Goal: Task Accomplishment & Management: Manage account settings

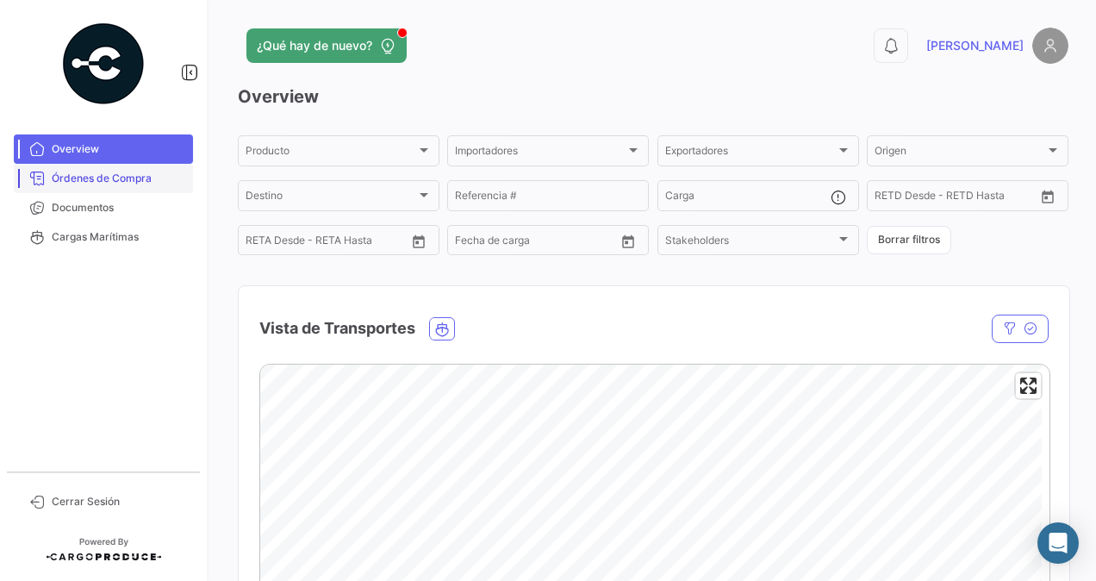
click at [143, 172] on span "Órdenes de Compra" at bounding box center [119, 179] width 134 height 16
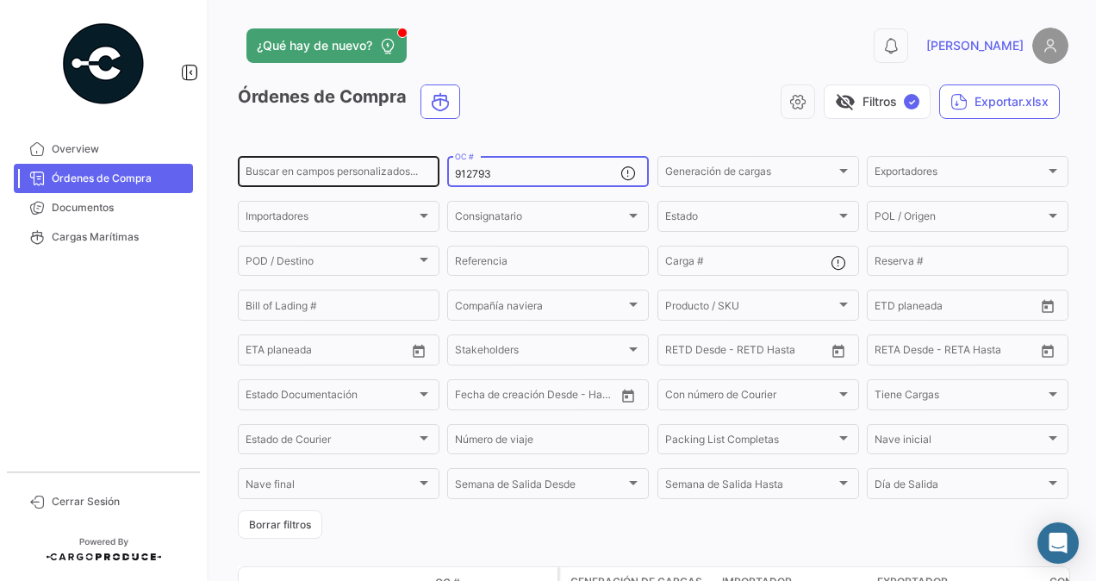
drag, startPoint x: 505, startPoint y: 178, endPoint x: 378, endPoint y: 175, distance: 127.6
click at [0, 0] on div "Buscar en [PERSON_NAME] personalizados... 912793 OC # Generación [PERSON_NAME] …" at bounding box center [0, 0] width 0 height 0
paste input "911774"
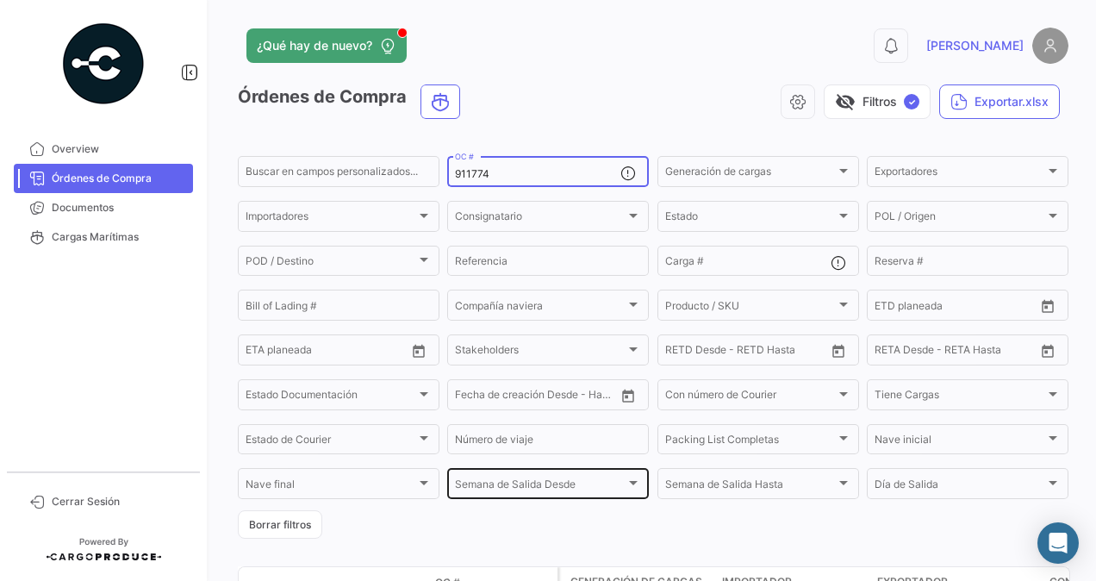
scroll to position [157, 0]
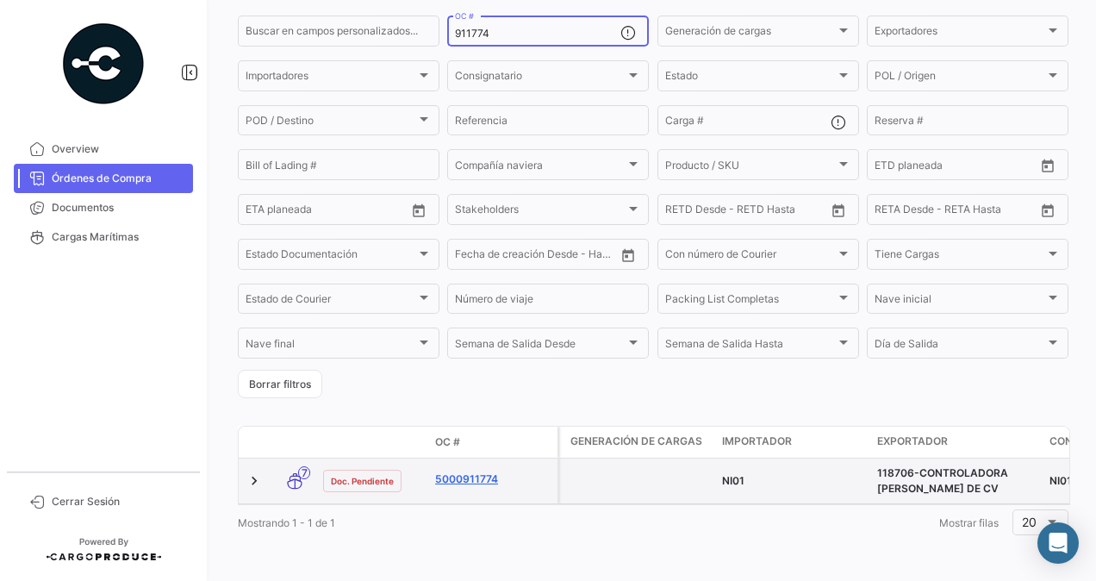
type input "911774"
click at [457, 471] on link "5000911774" at bounding box center [492, 479] width 115 height 16
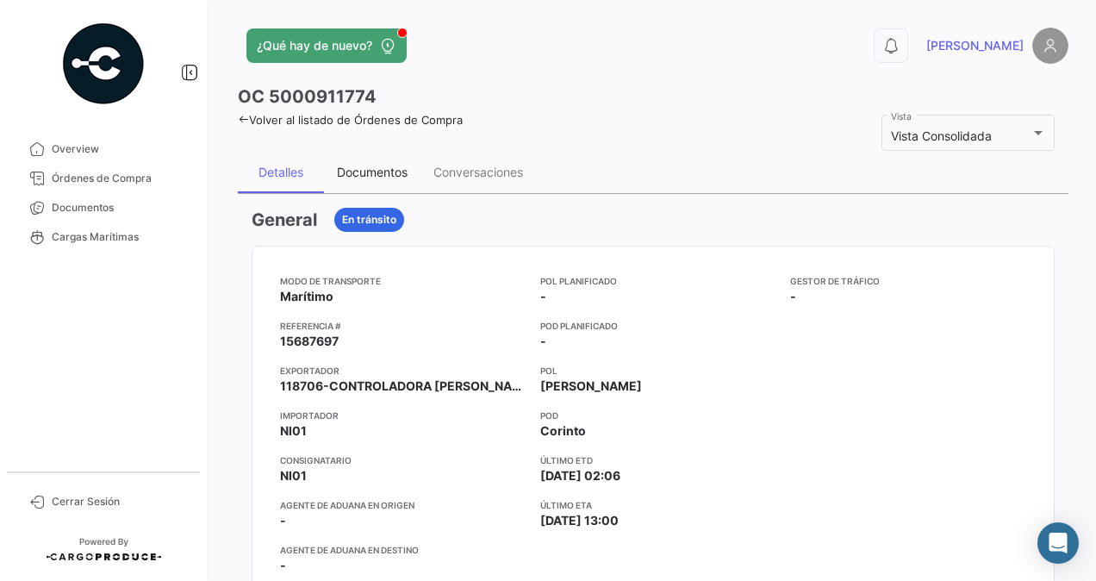
click at [362, 182] on div "Documentos" at bounding box center [372, 172] width 97 height 41
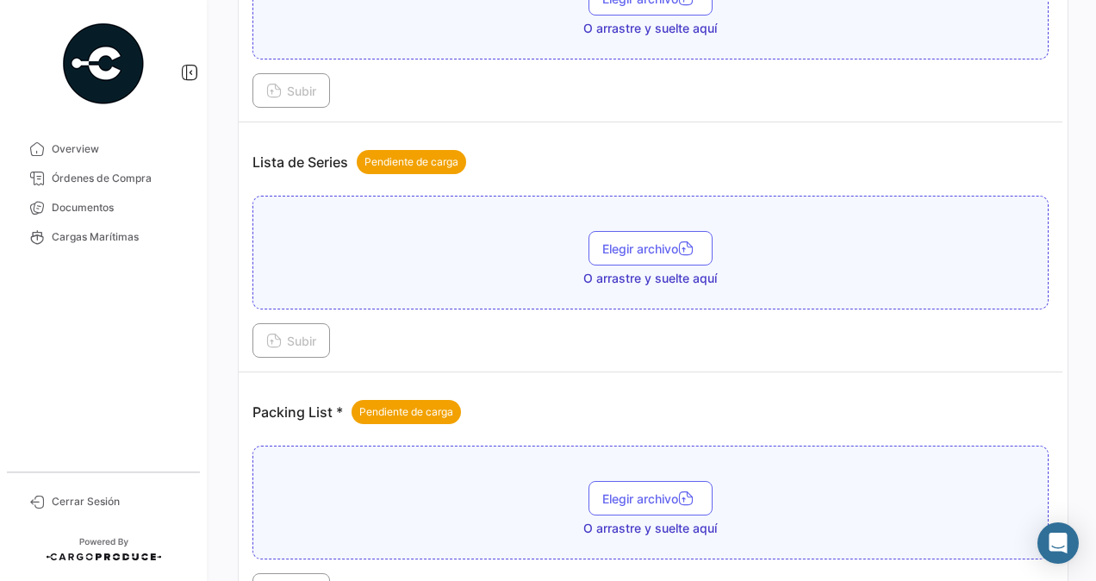
scroll to position [1467, 0]
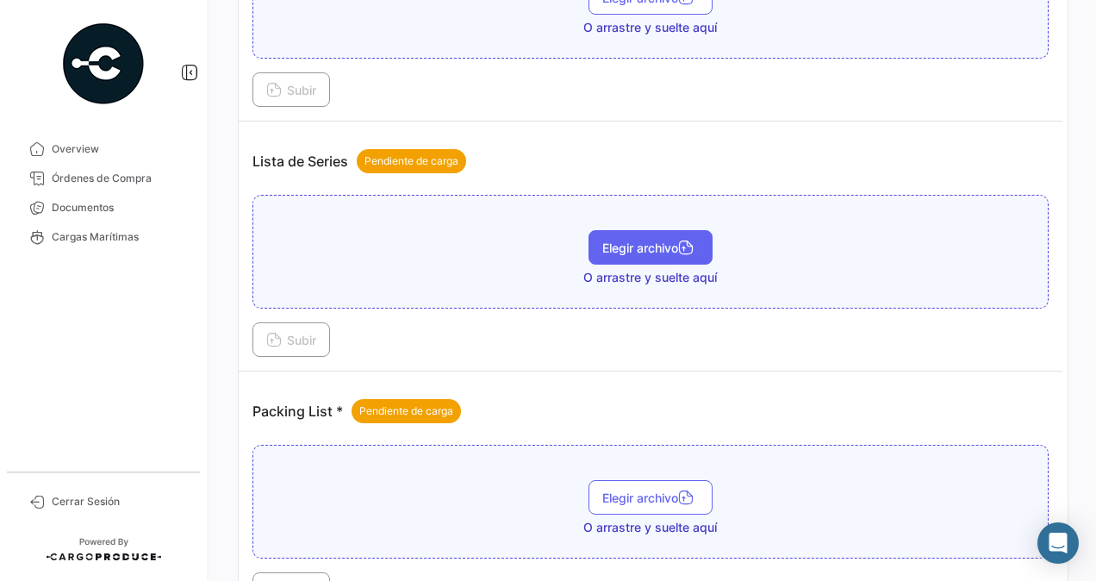
click at [617, 240] on span "Elegir archivo" at bounding box center [650, 247] width 97 height 15
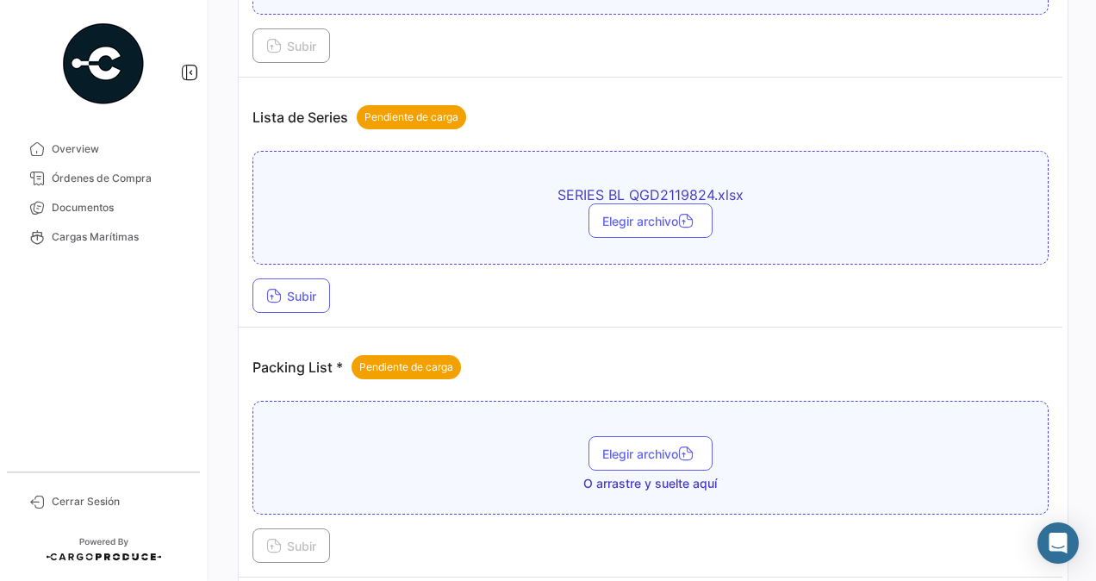
scroll to position [1512, 0]
click at [300, 288] on span "Subir" at bounding box center [291, 295] width 50 height 15
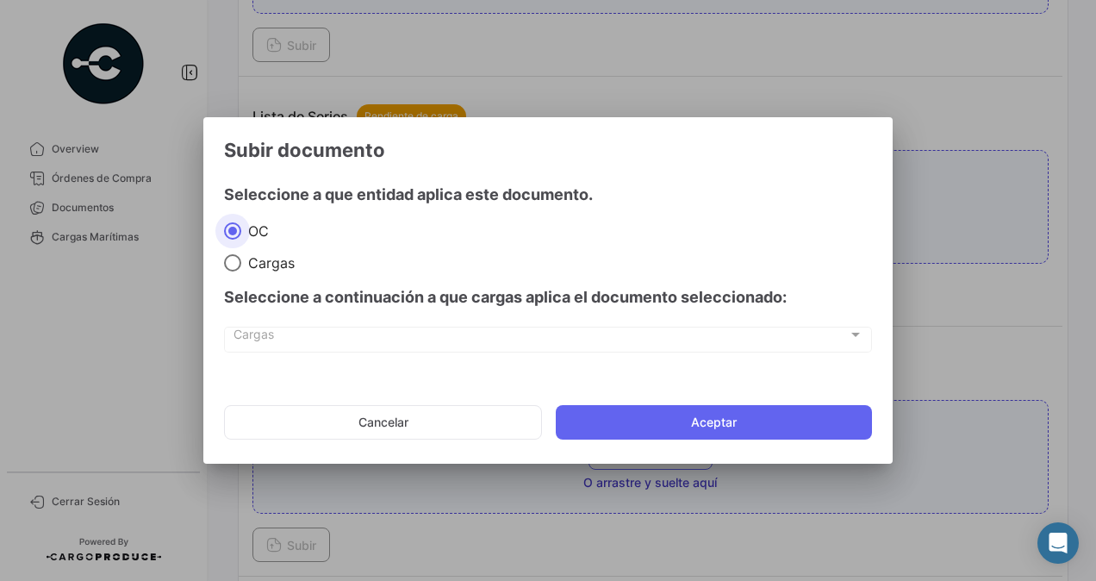
click at [265, 261] on span "Cargas" at bounding box center [267, 262] width 53 height 17
click at [241, 261] on input "Cargas" at bounding box center [232, 262] width 17 height 17
radio input "true"
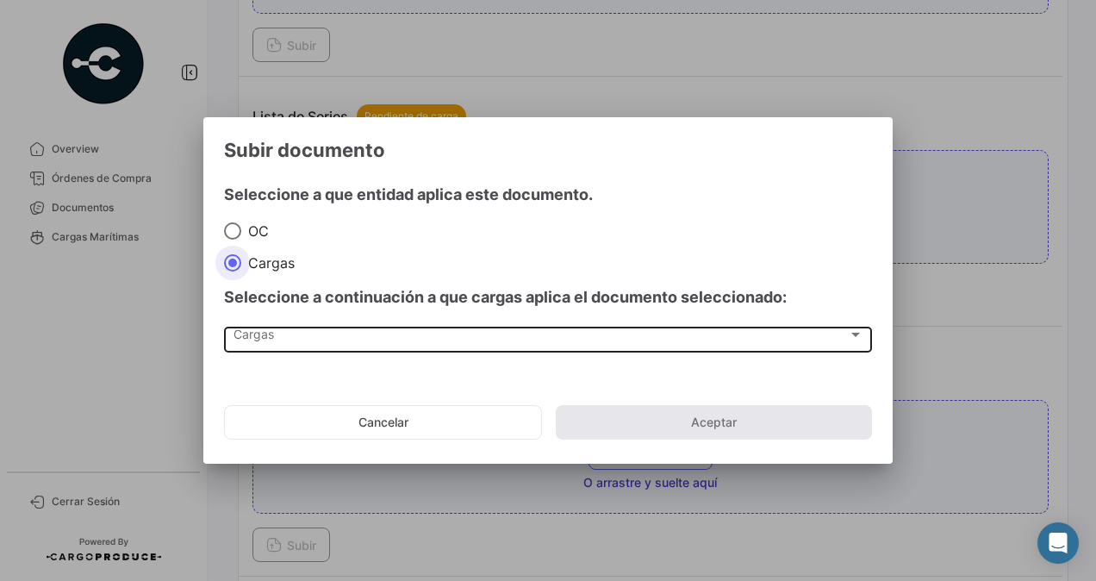
click at [279, 337] on div "Cargas" at bounding box center [541, 338] width 615 height 15
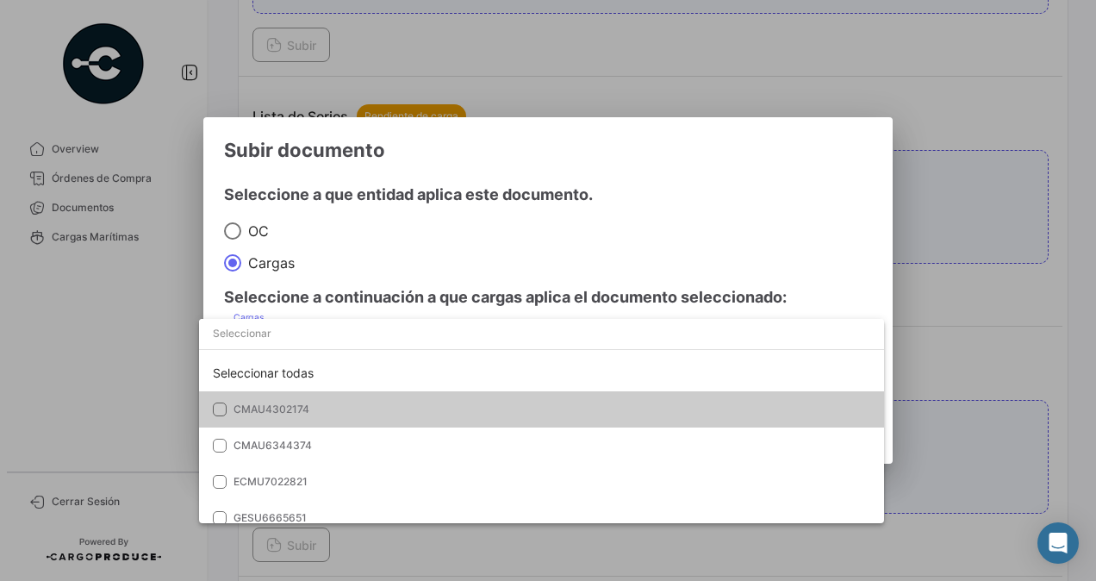
click at [370, 409] on span "CMAU4302174" at bounding box center [354, 410] width 241 height 16
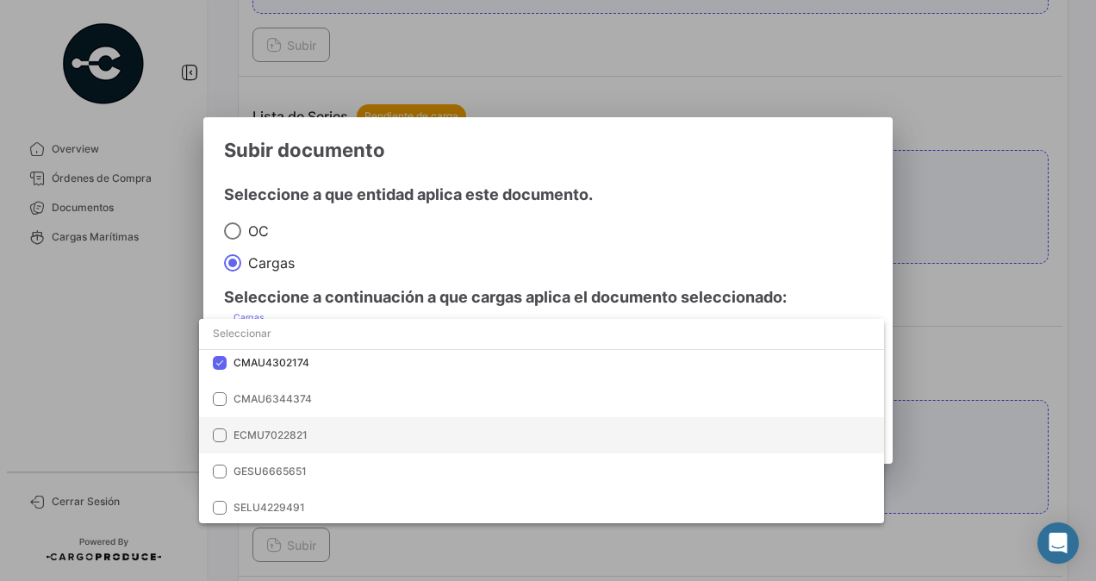
scroll to position [44, 0]
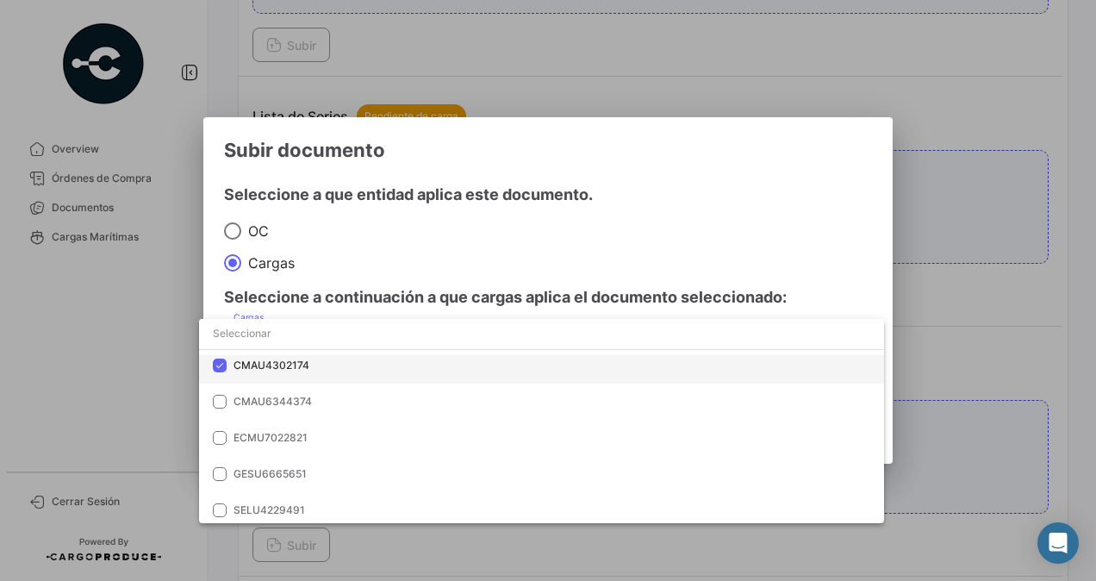
click at [273, 363] on span "CMAU4302174" at bounding box center [272, 365] width 76 height 13
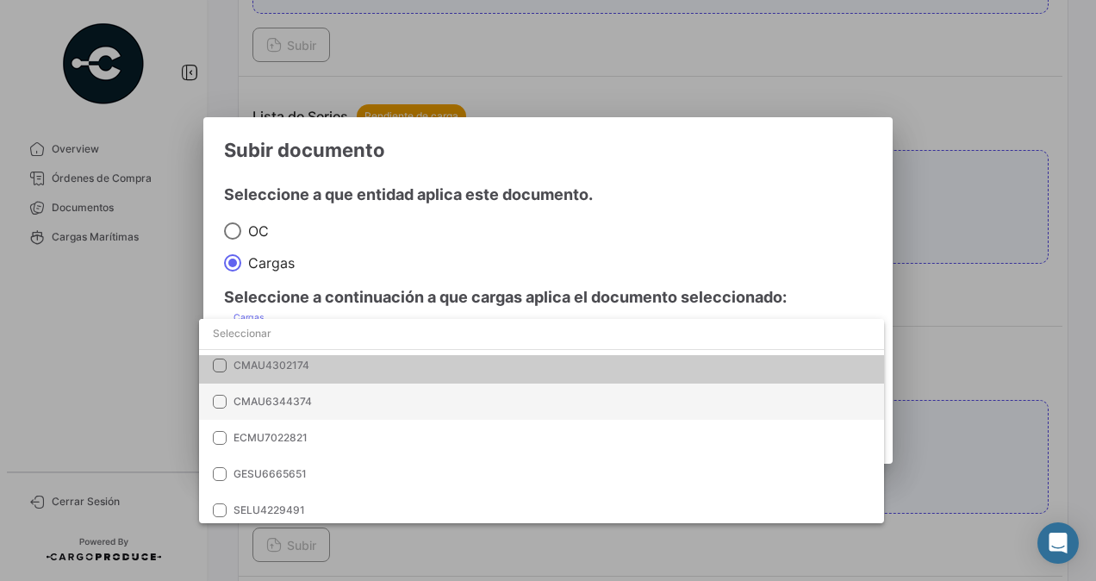
click at [281, 404] on span "CMAU6344374" at bounding box center [273, 401] width 78 height 13
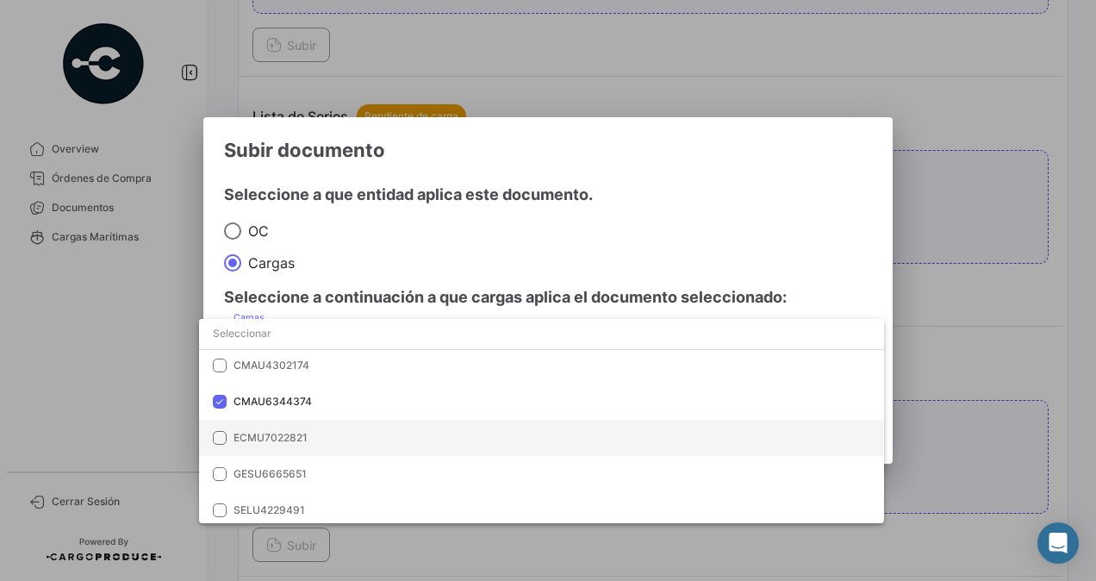
click at [302, 421] on mat-option "ECMU7022821" at bounding box center [541, 438] width 685 height 36
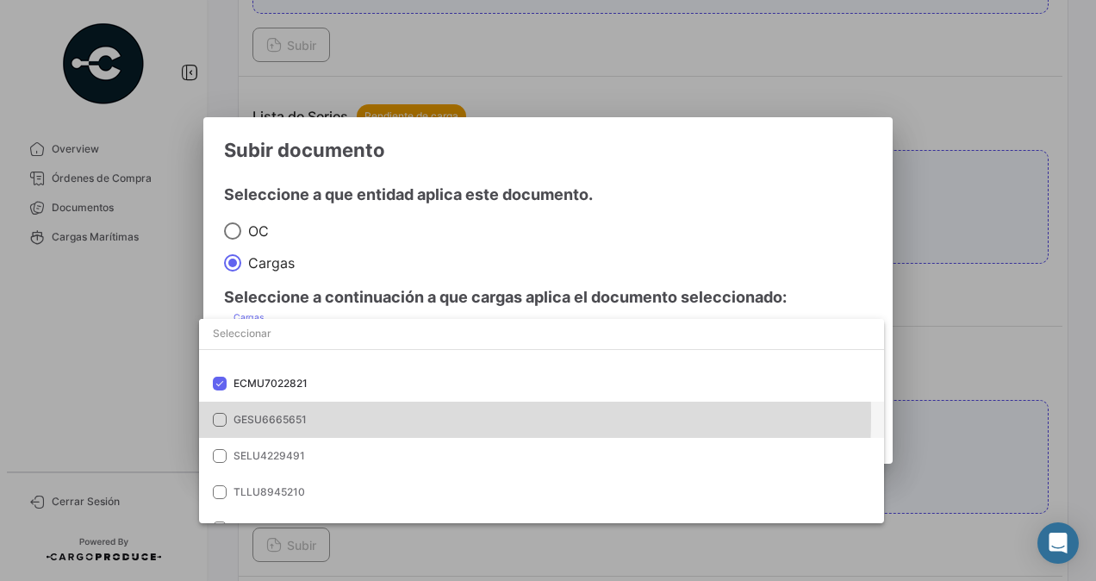
click at [324, 415] on span "GESU6665651" at bounding box center [354, 420] width 241 height 16
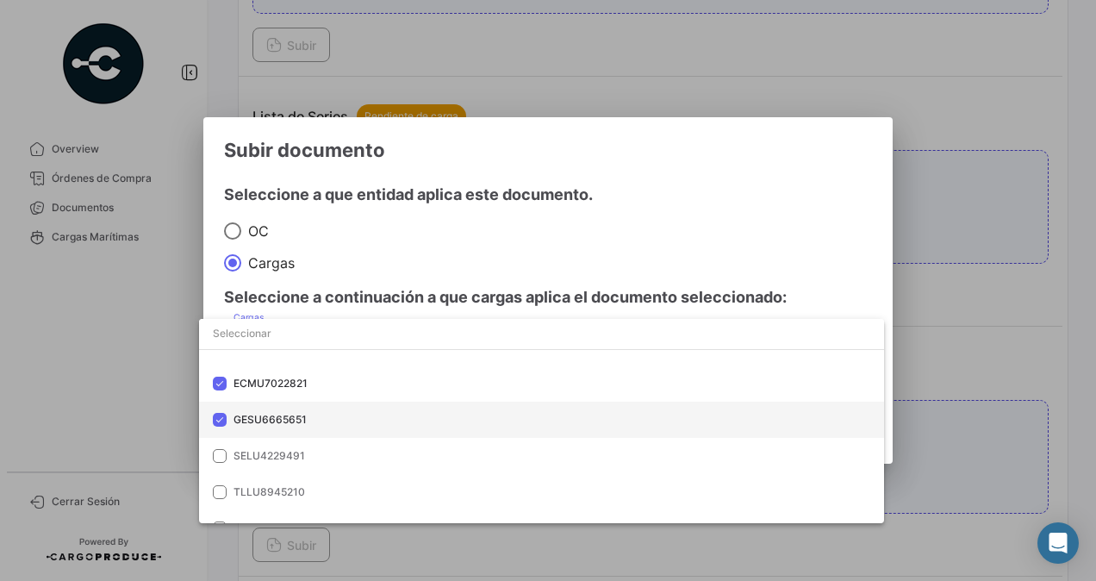
scroll to position [121, 0]
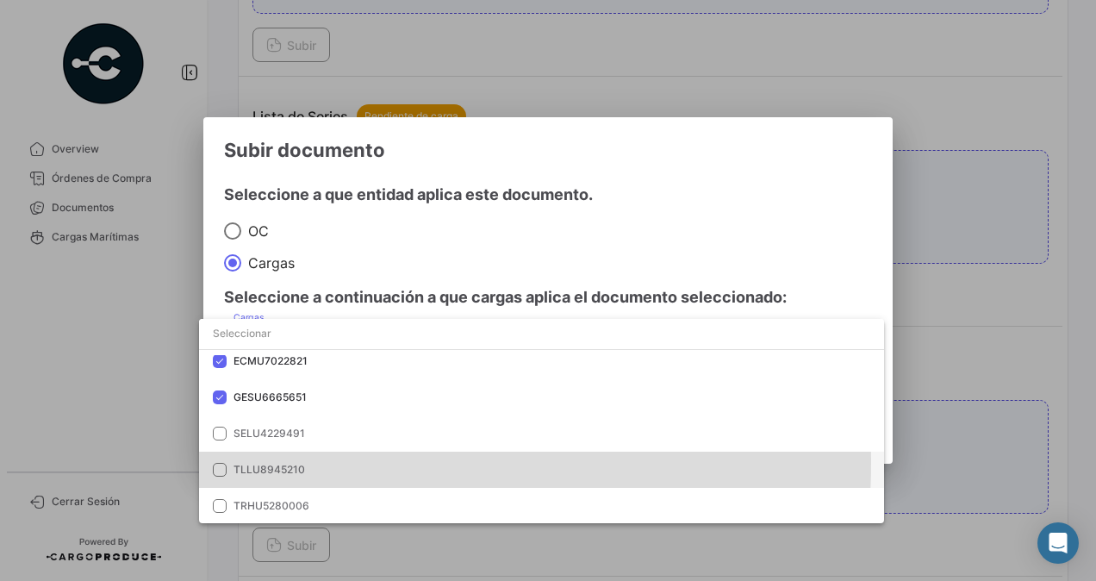
click at [291, 462] on span "TLLU8945210" at bounding box center [354, 470] width 241 height 16
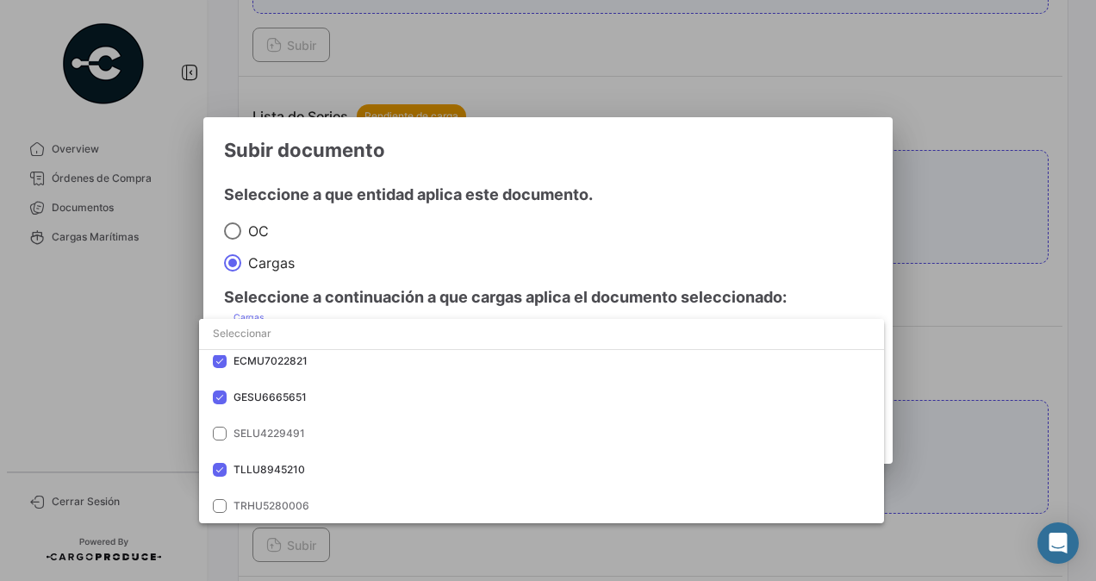
click at [511, 194] on div at bounding box center [548, 290] width 1096 height 581
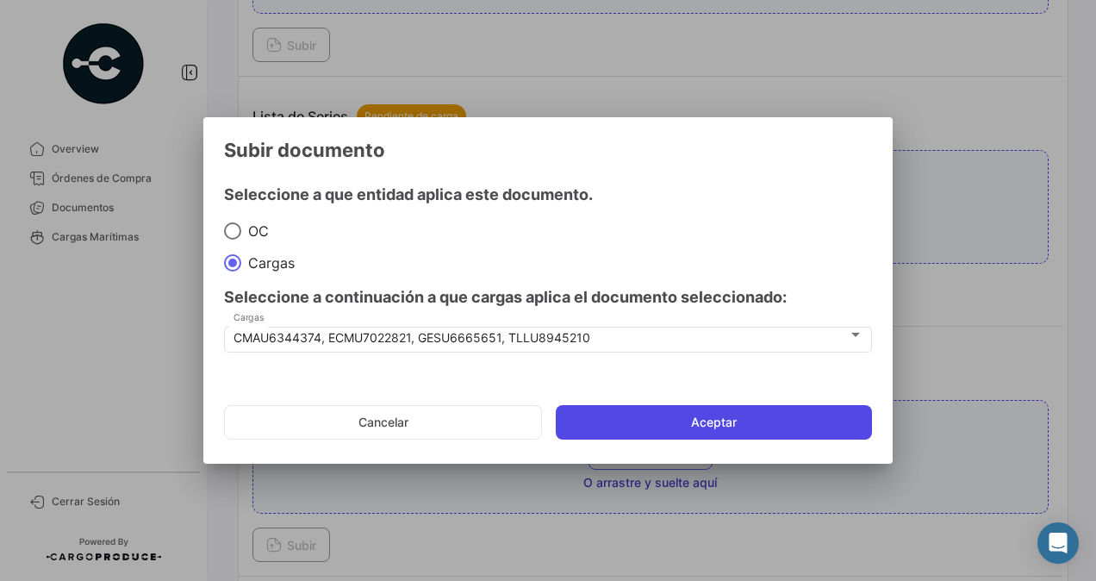
click at [688, 425] on button "Aceptar" at bounding box center [714, 422] width 316 height 34
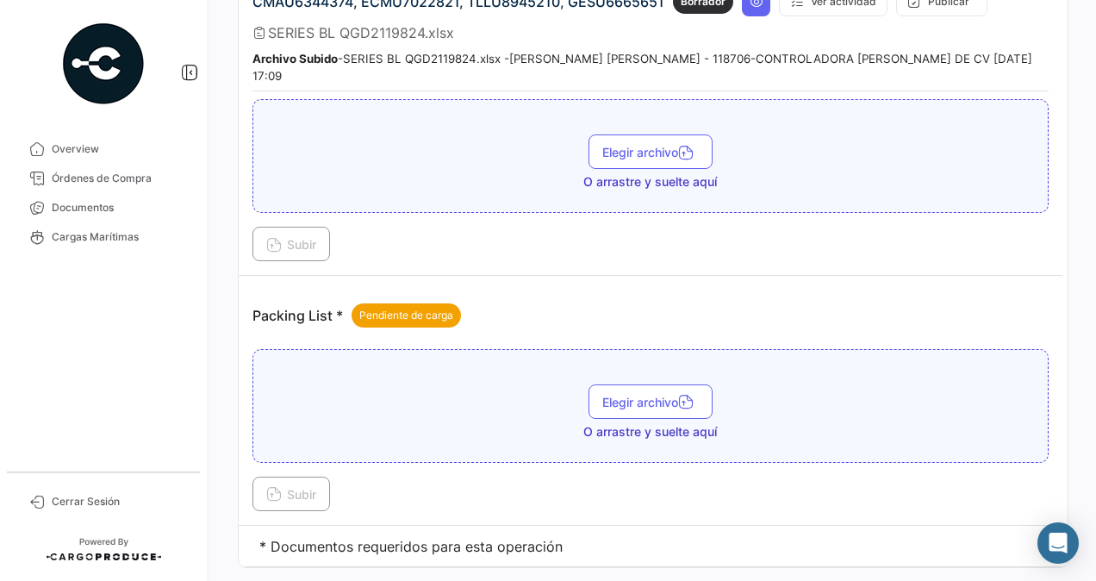
scroll to position [1683, 0]
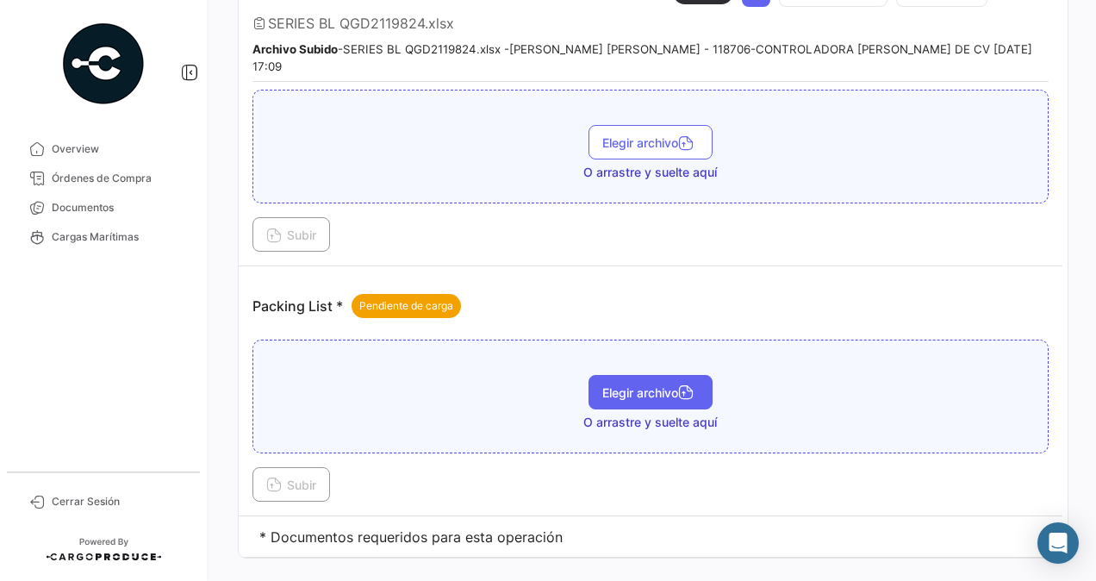
click at [600, 375] on button "Elegir archivo" at bounding box center [651, 392] width 124 height 34
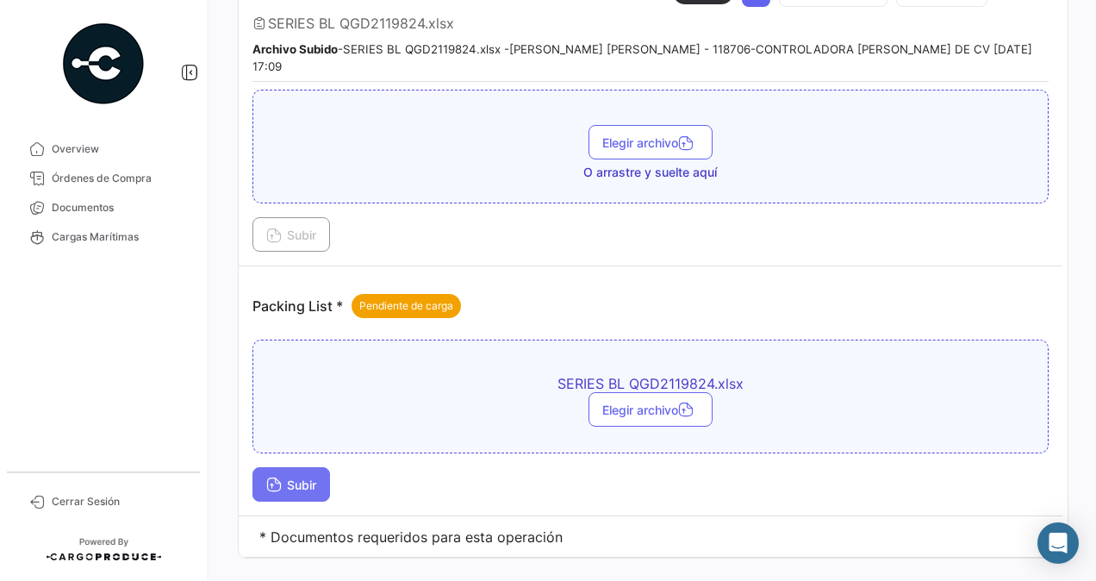
click at [293, 477] on span "Subir" at bounding box center [291, 484] width 50 height 15
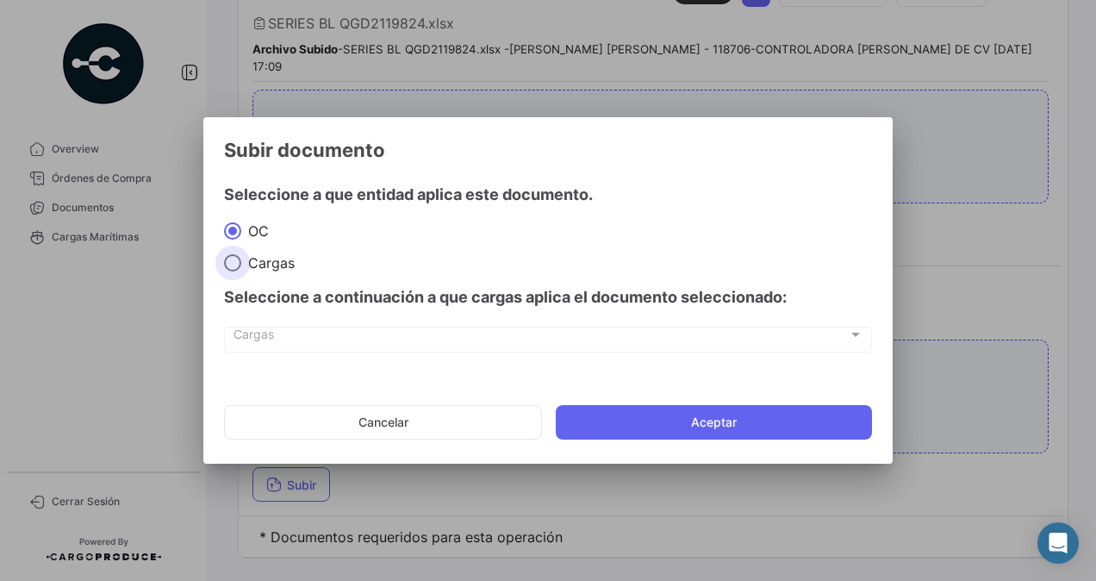
click at [224, 257] on span at bounding box center [232, 262] width 17 height 17
click at [224, 257] on input "Cargas" at bounding box center [232, 262] width 17 height 17
radio input "true"
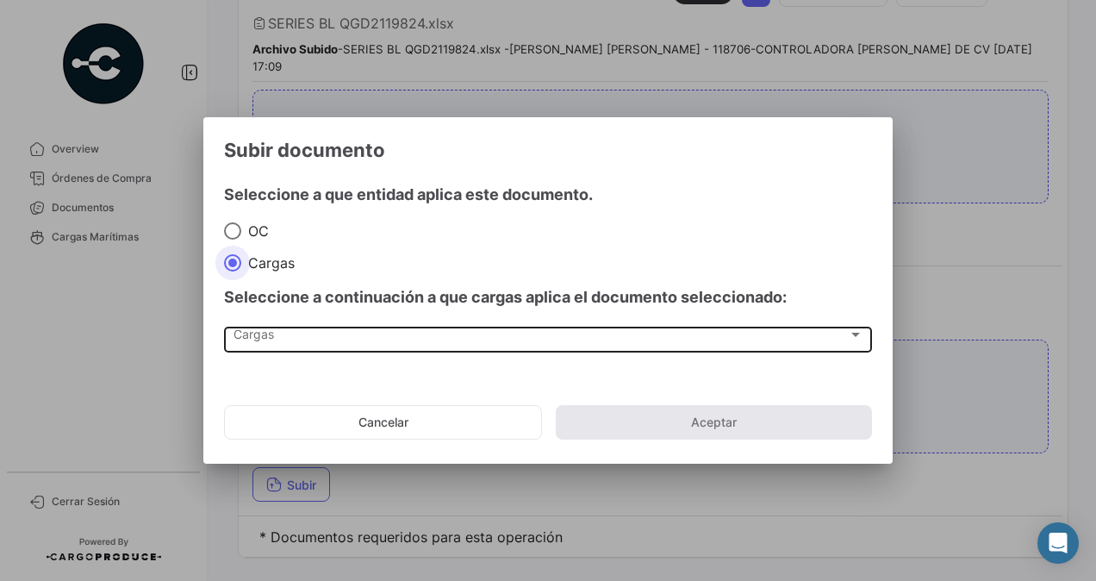
click at [307, 334] on div "Cargas" at bounding box center [541, 338] width 615 height 15
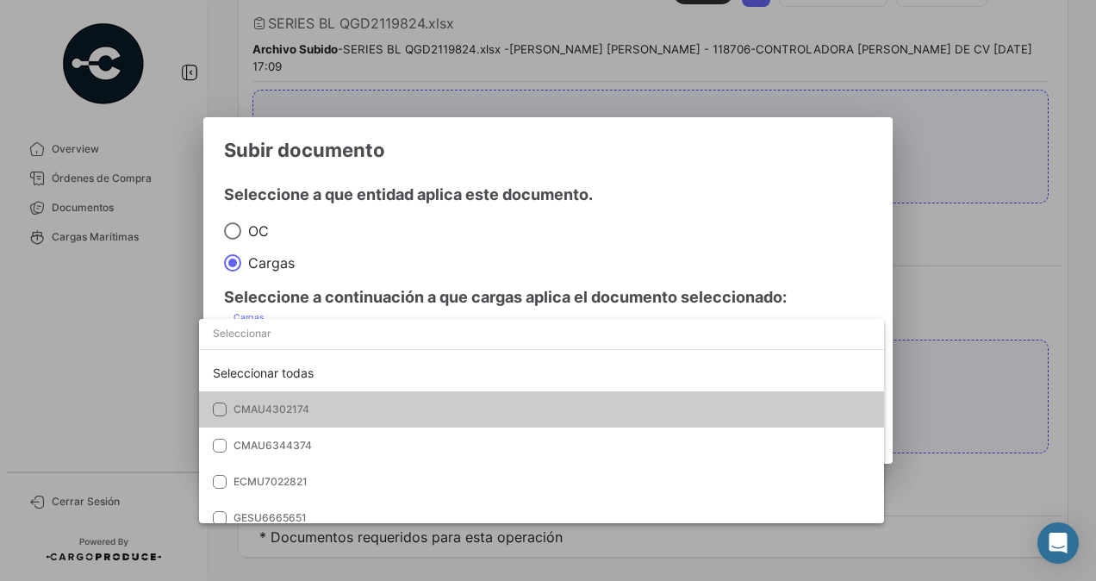
scroll to position [59, 0]
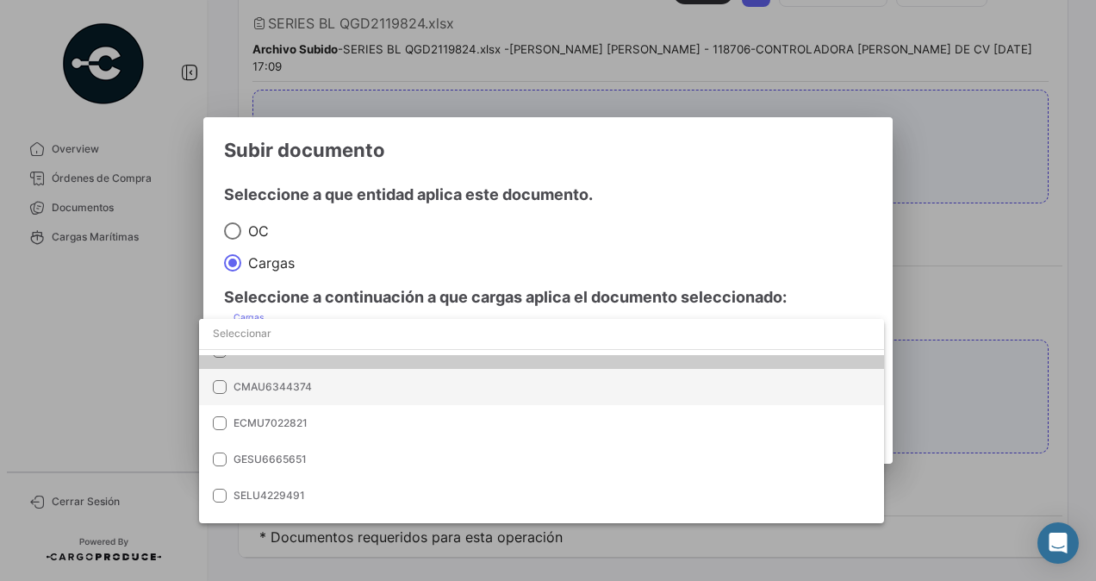
click at [362, 382] on span "CMAU6344374" at bounding box center [354, 387] width 241 height 16
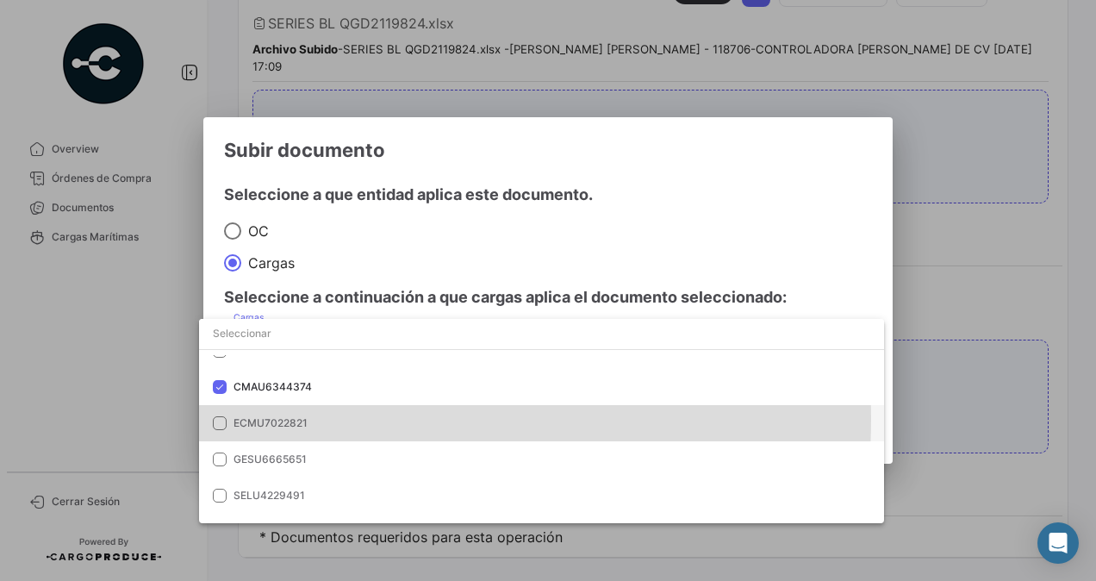
click at [334, 419] on span "ECMU7022821" at bounding box center [354, 423] width 241 height 16
click at [335, 438] on mat-option "ECMU7022821" at bounding box center [541, 423] width 685 height 36
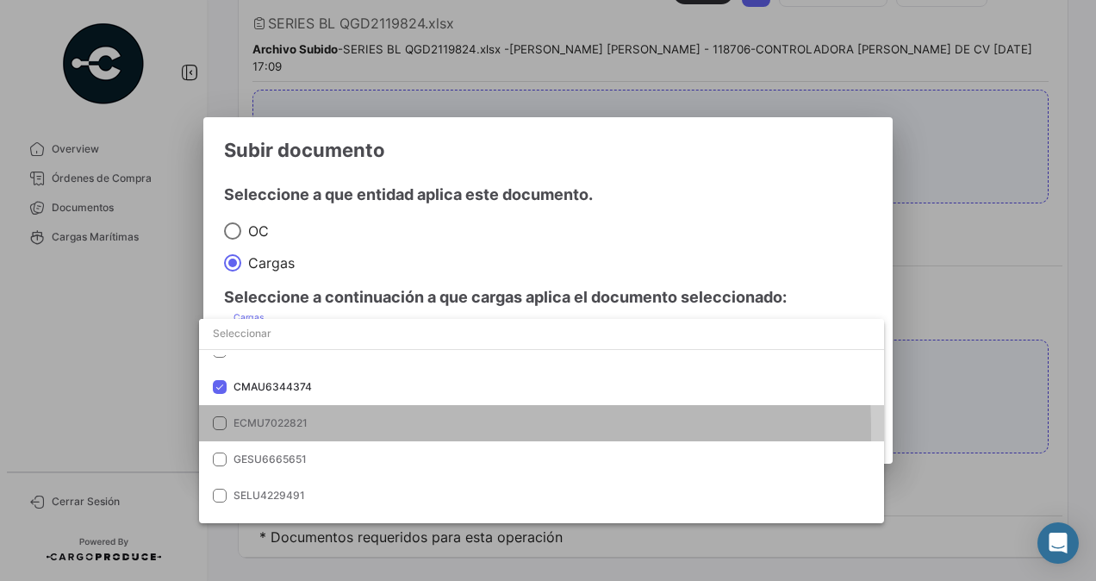
click at [303, 431] on span "ECMU7022821" at bounding box center [354, 423] width 241 height 16
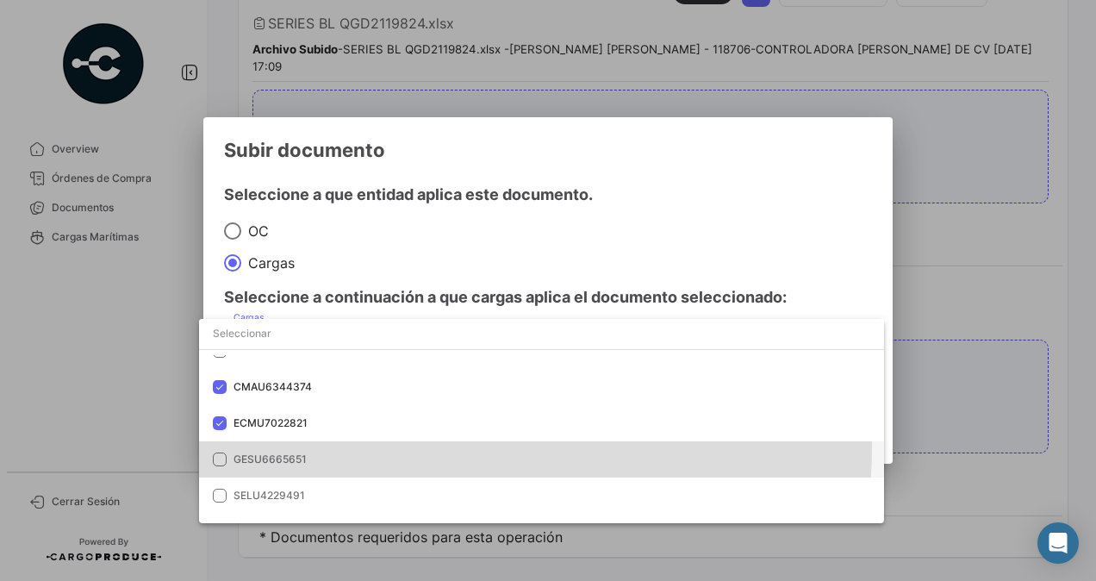
click at [307, 444] on mat-option "GESU6665651" at bounding box center [541, 459] width 685 height 36
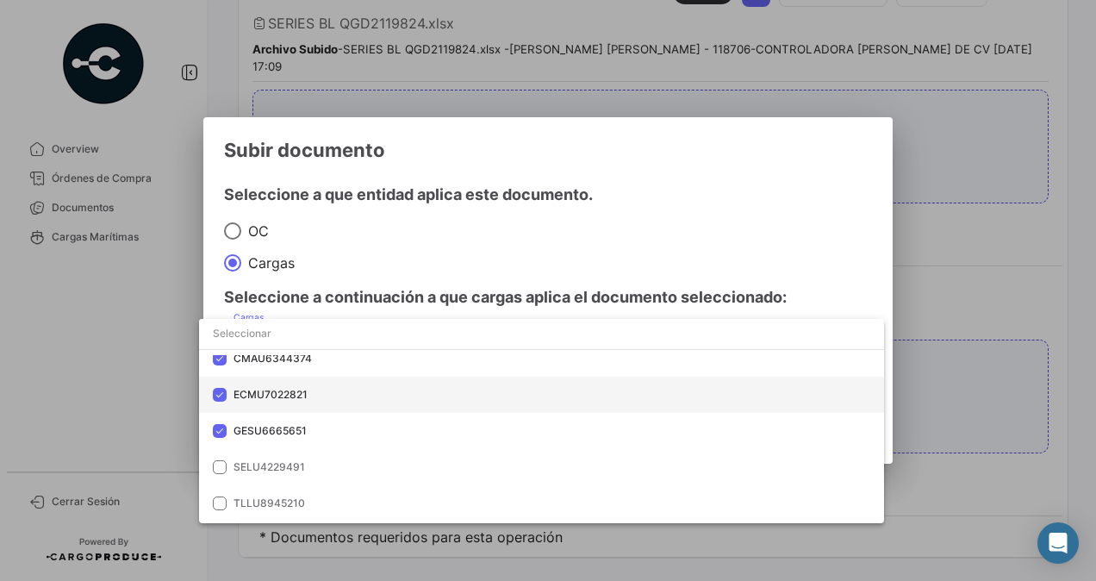
scroll to position [121, 0]
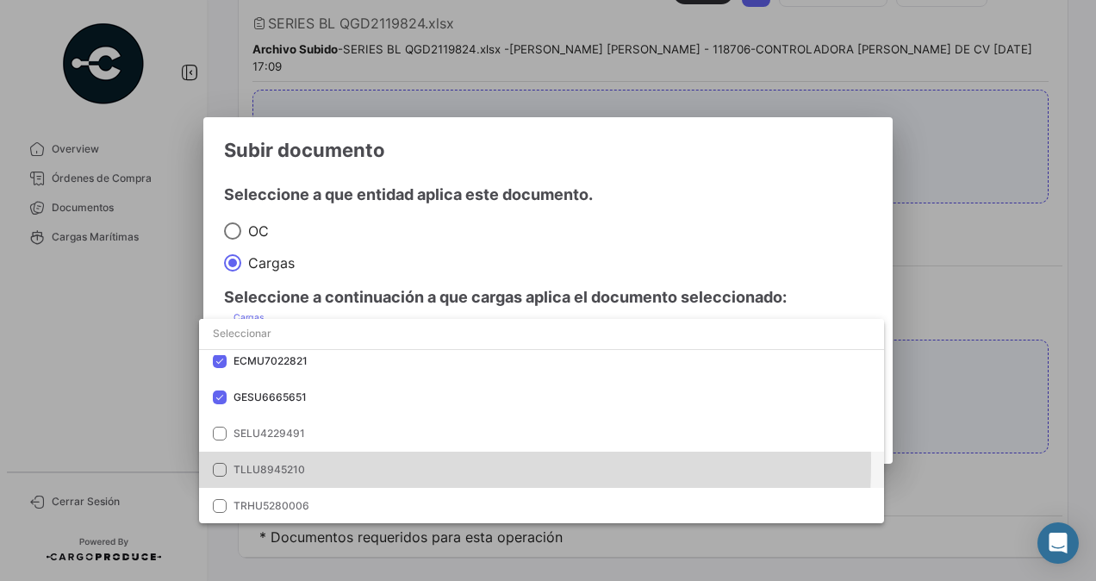
click at [360, 462] on span "TLLU8945210" at bounding box center [354, 470] width 241 height 16
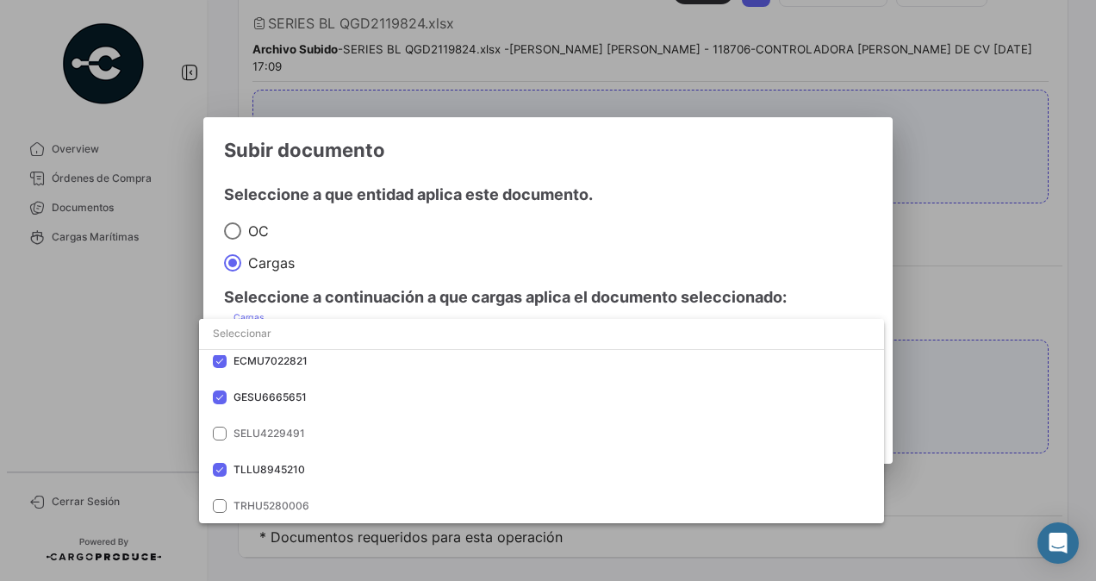
click at [362, 234] on div at bounding box center [548, 290] width 1096 height 581
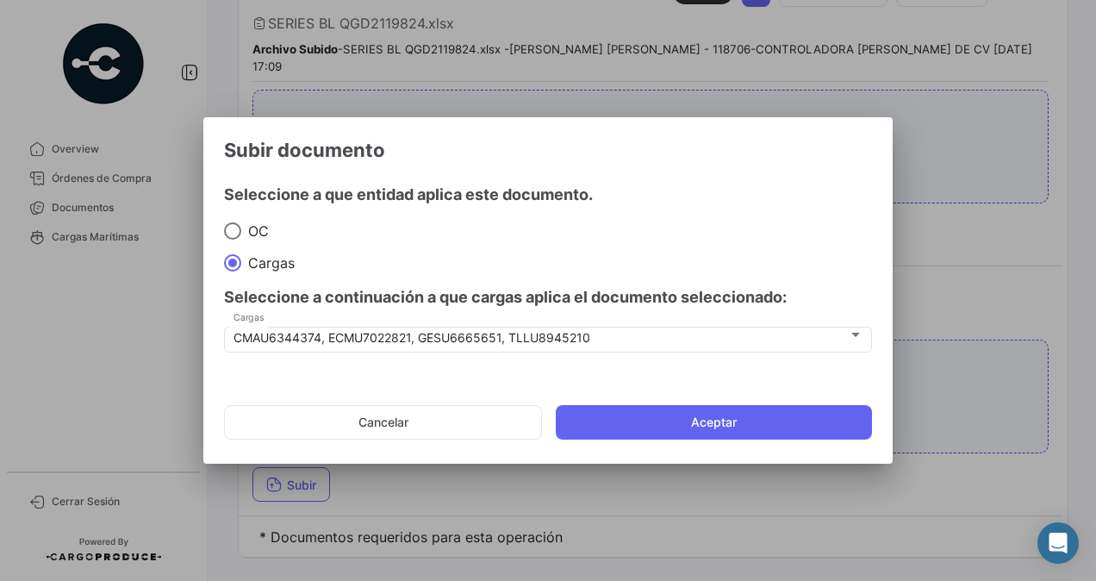
click at [649, 441] on mat-dialog-actions "Cancelar Aceptar" at bounding box center [548, 422] width 648 height 59
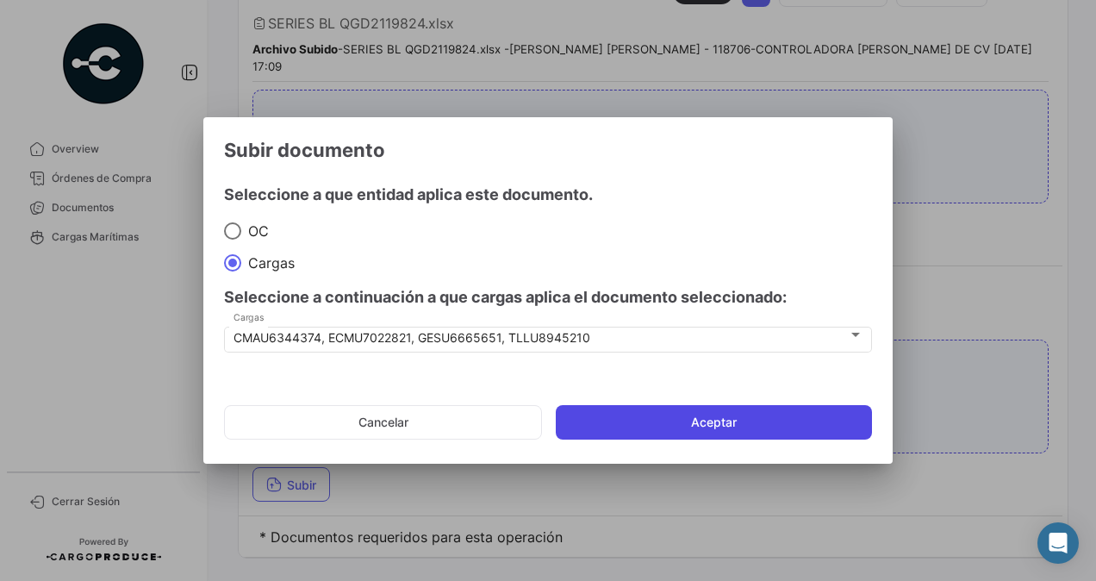
click at [631, 420] on button "Aceptar" at bounding box center [714, 422] width 316 height 34
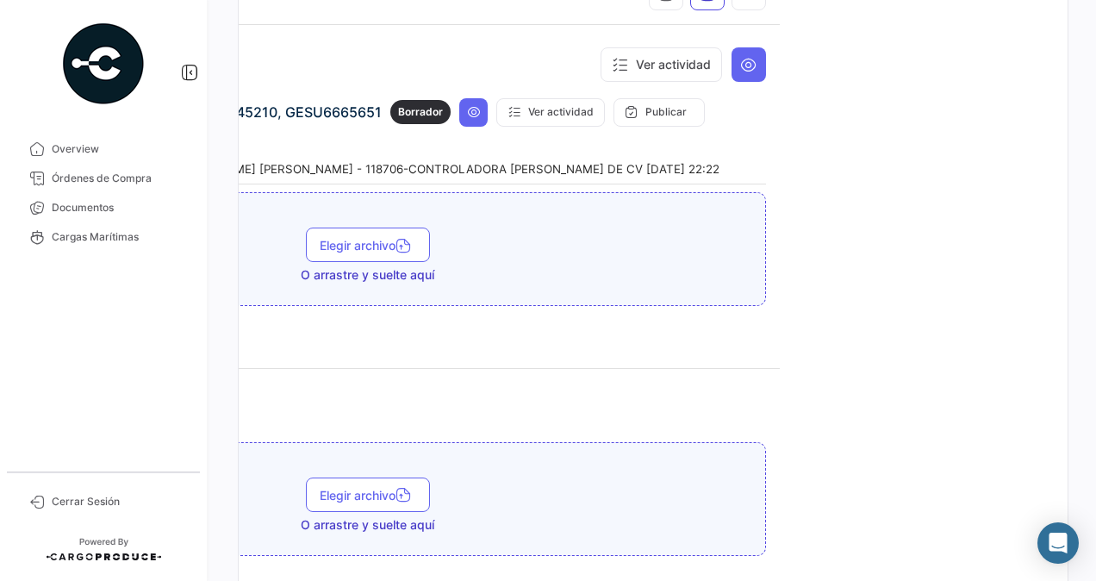
scroll to position [0, 0]
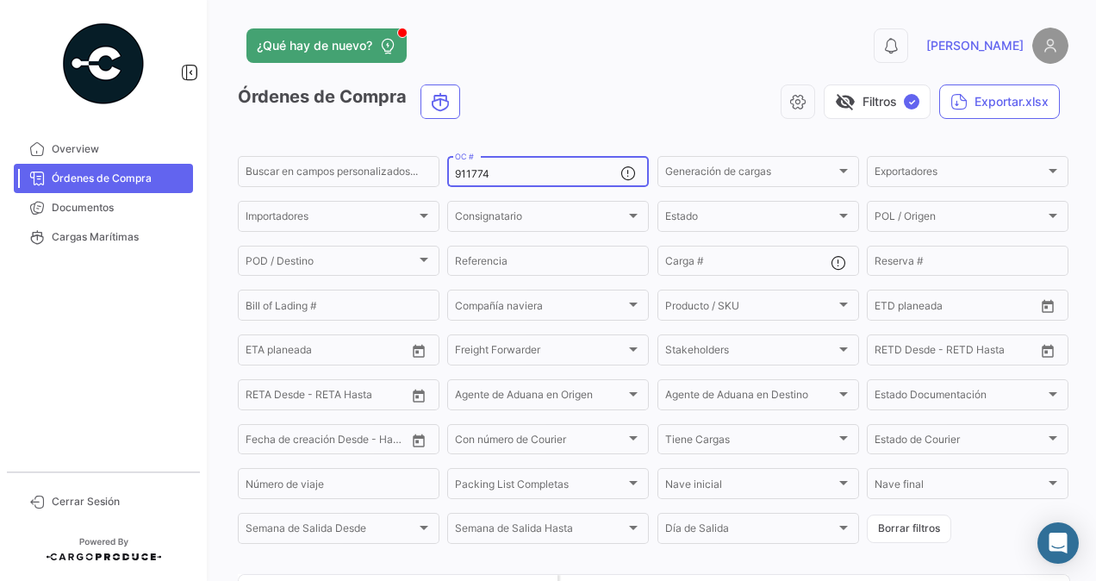
click at [463, 163] on div "911774 OC #" at bounding box center [537, 170] width 165 height 34
drag, startPoint x: 509, startPoint y: 175, endPoint x: 367, endPoint y: 165, distance: 141.7
click at [0, 0] on div "Buscar en [PERSON_NAME] personalizados... 911774 OC # Generación [PERSON_NAME] …" at bounding box center [0, 0] width 0 height 0
paste input "911770"
type input "911770"
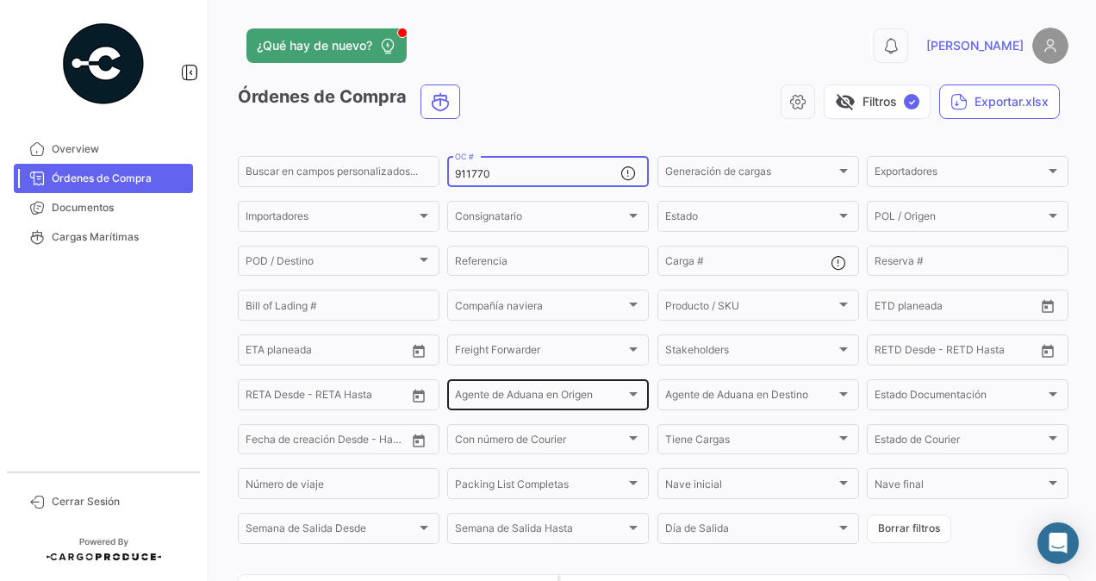
scroll to position [165, 0]
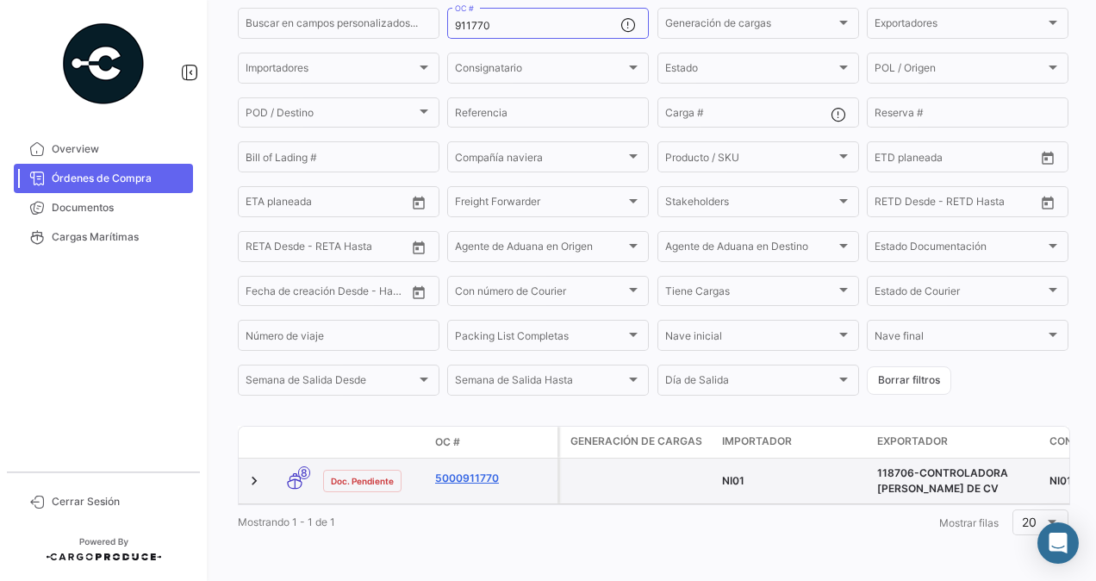
click at [482, 471] on link "5000911770" at bounding box center [492, 479] width 115 height 16
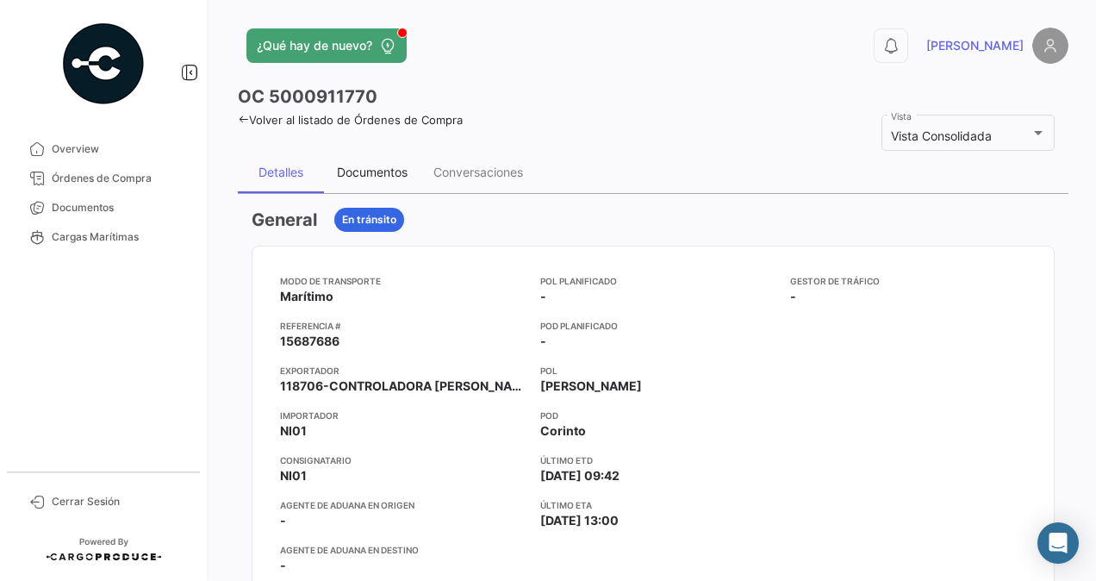
click at [400, 169] on div "Documentos" at bounding box center [372, 172] width 71 height 15
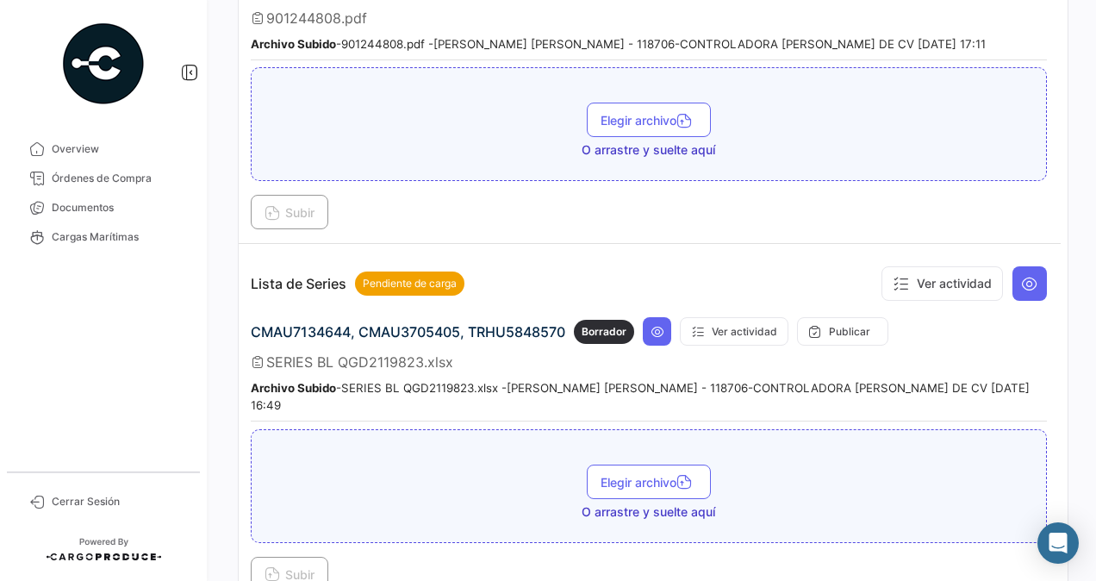
scroll to position [1658, 0]
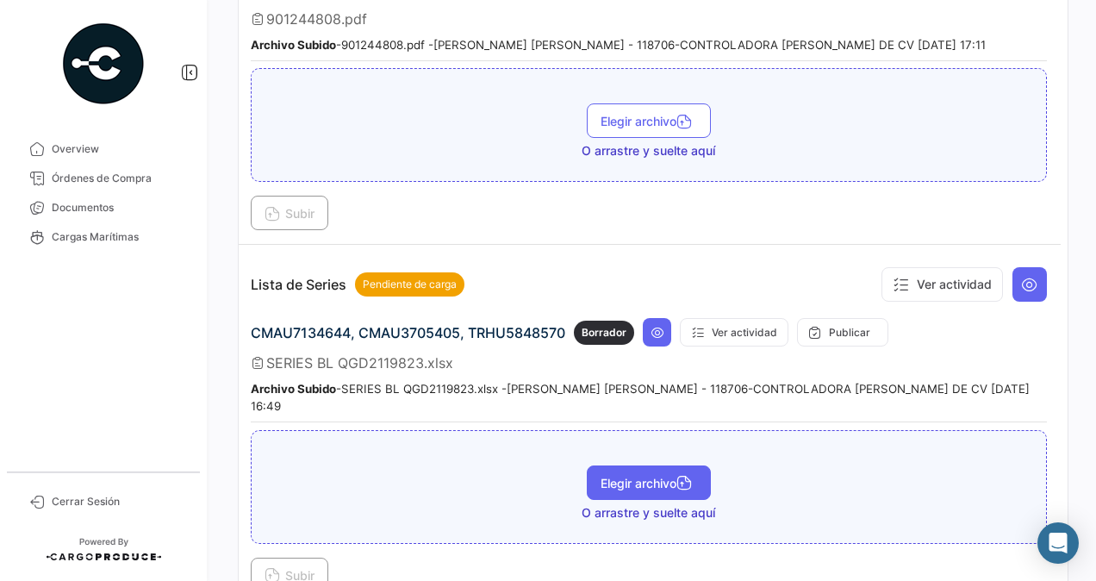
click at [620, 465] on button "Elegir archivo" at bounding box center [649, 482] width 124 height 34
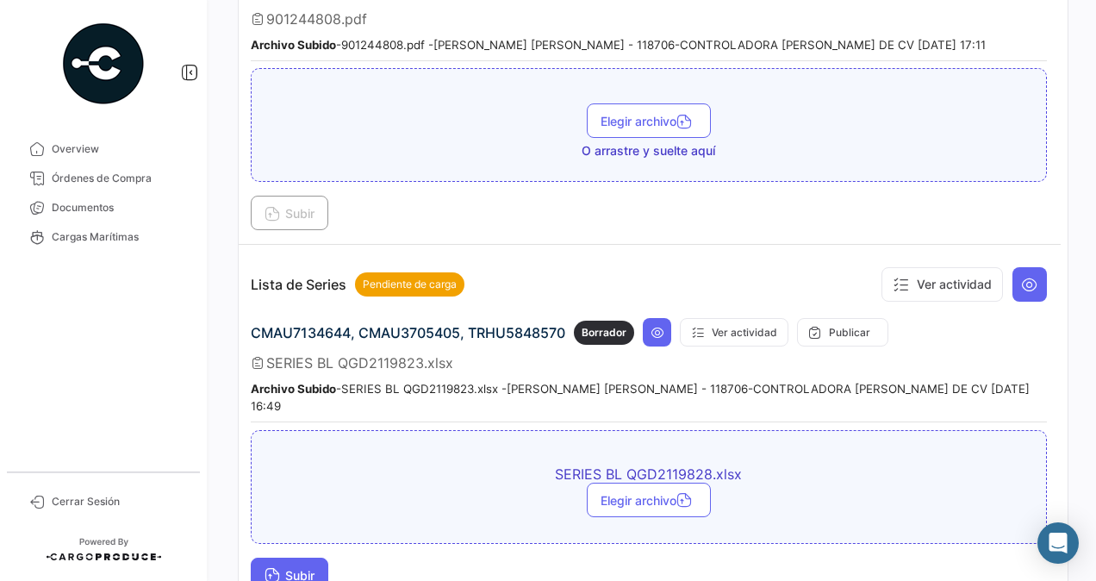
click at [290, 568] on span "Subir" at bounding box center [290, 575] width 50 height 15
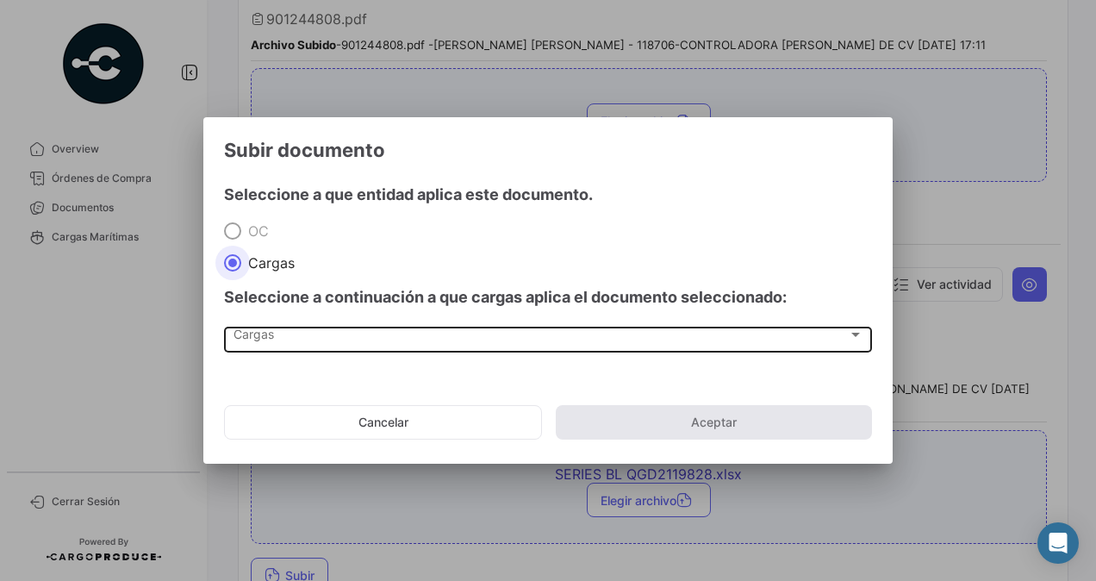
click at [294, 328] on div "Cargas Cargas" at bounding box center [549, 337] width 630 height 29
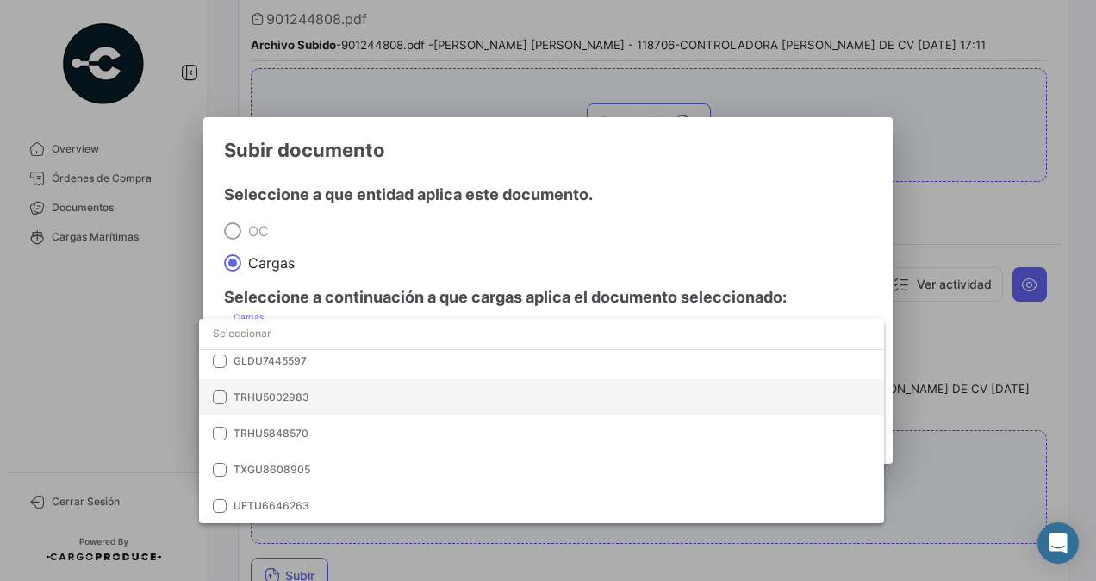
scroll to position [60, 0]
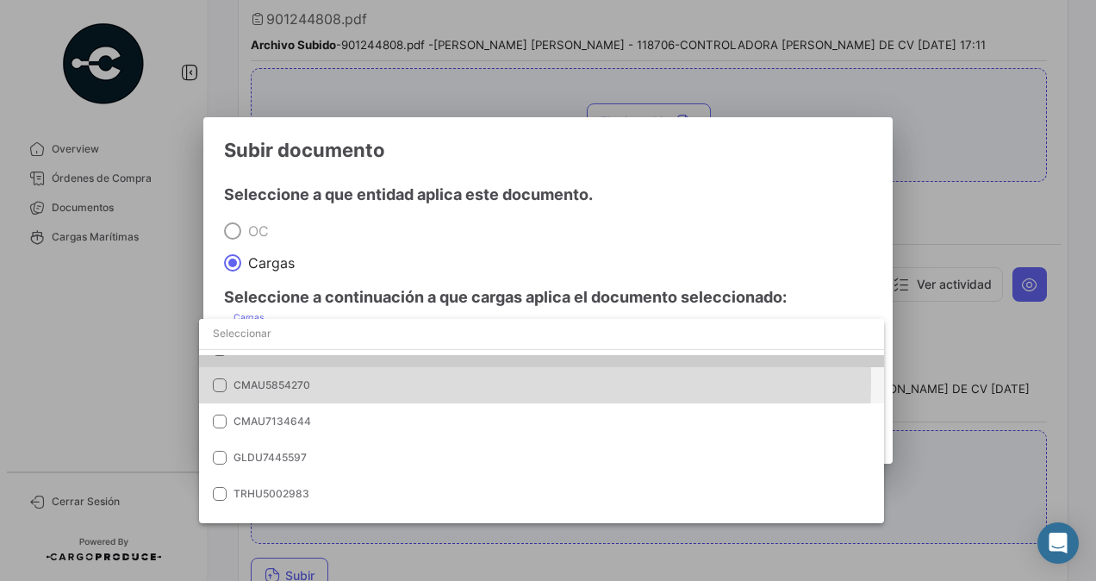
click at [321, 379] on span "CMAU5854270" at bounding box center [354, 386] width 241 height 16
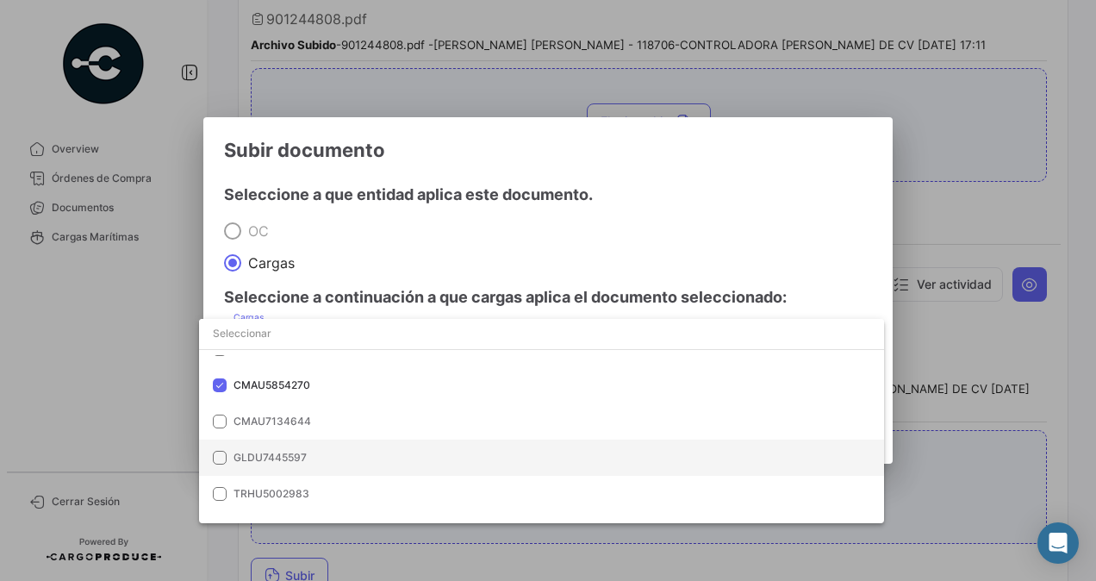
click at [303, 463] on span "GLDU7445597" at bounding box center [270, 457] width 73 height 13
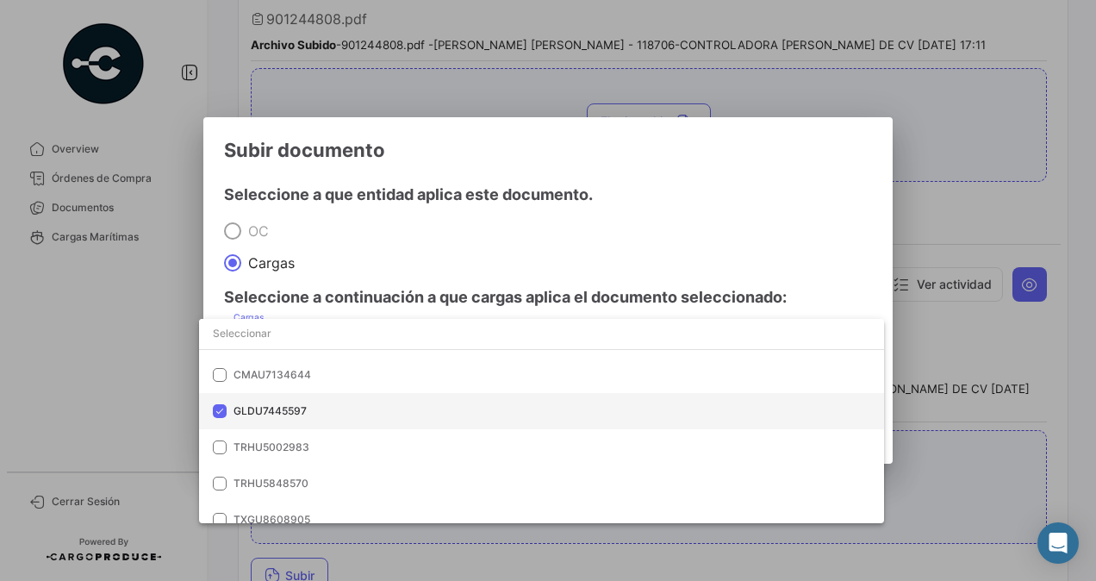
scroll to position [112, 0]
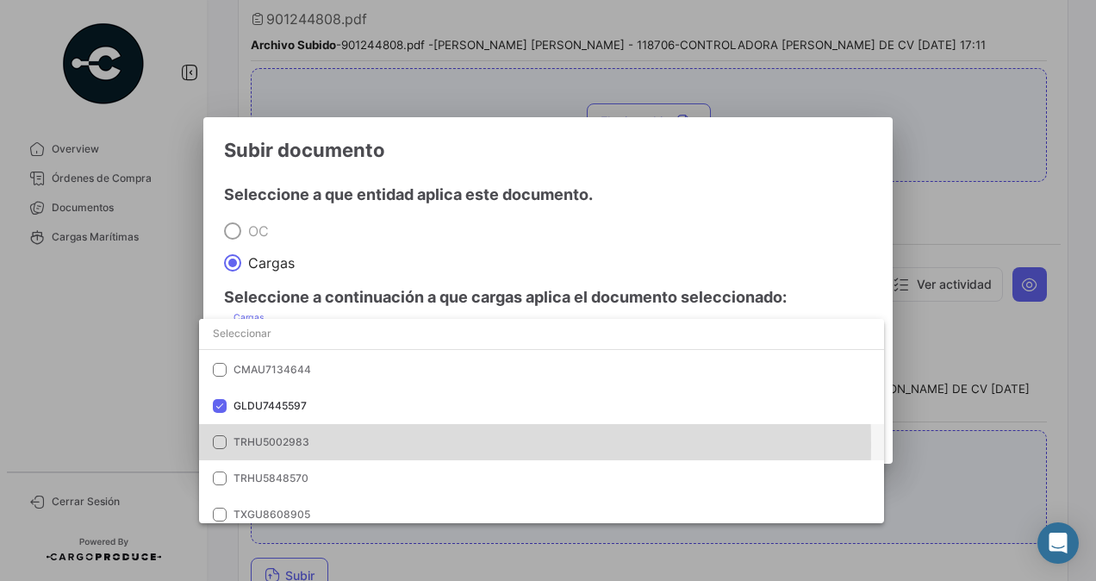
click at [296, 445] on span "TRHU5002983" at bounding box center [272, 441] width 76 height 13
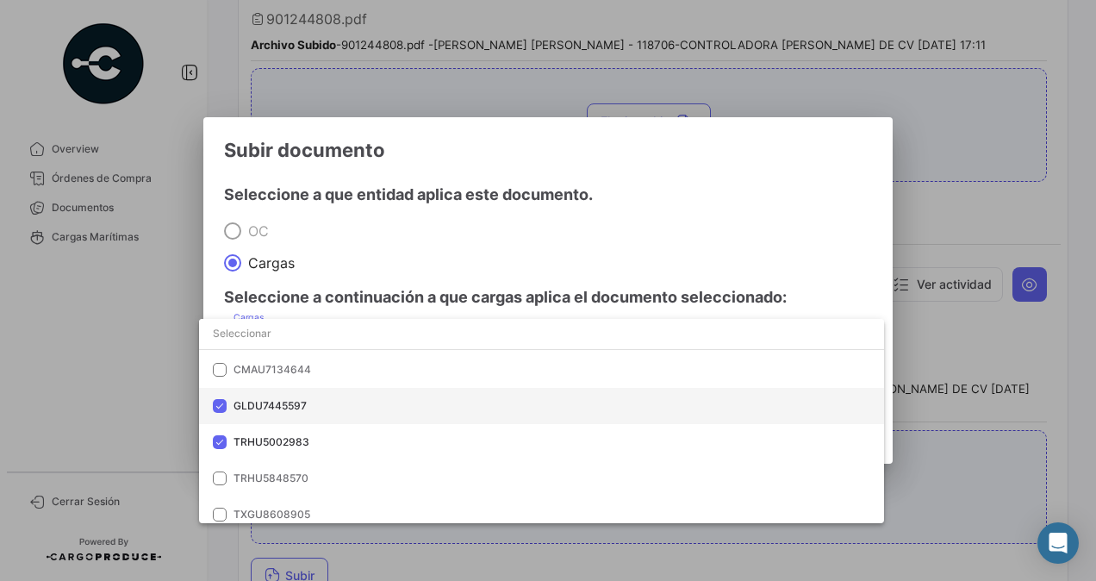
scroll to position [157, 0]
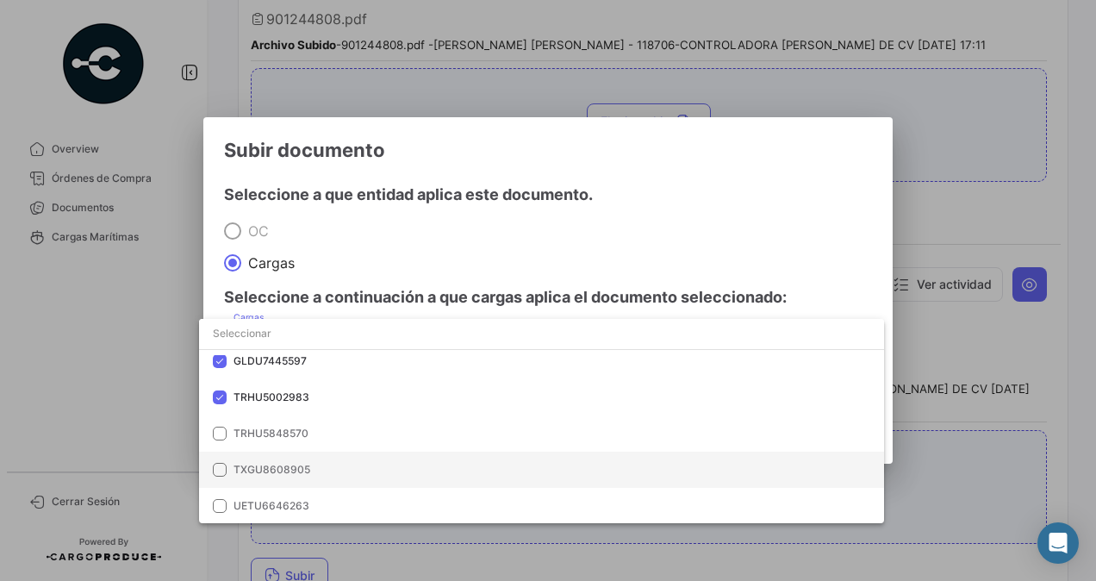
click at [328, 465] on span "TXGU8608905" at bounding box center [354, 470] width 241 height 16
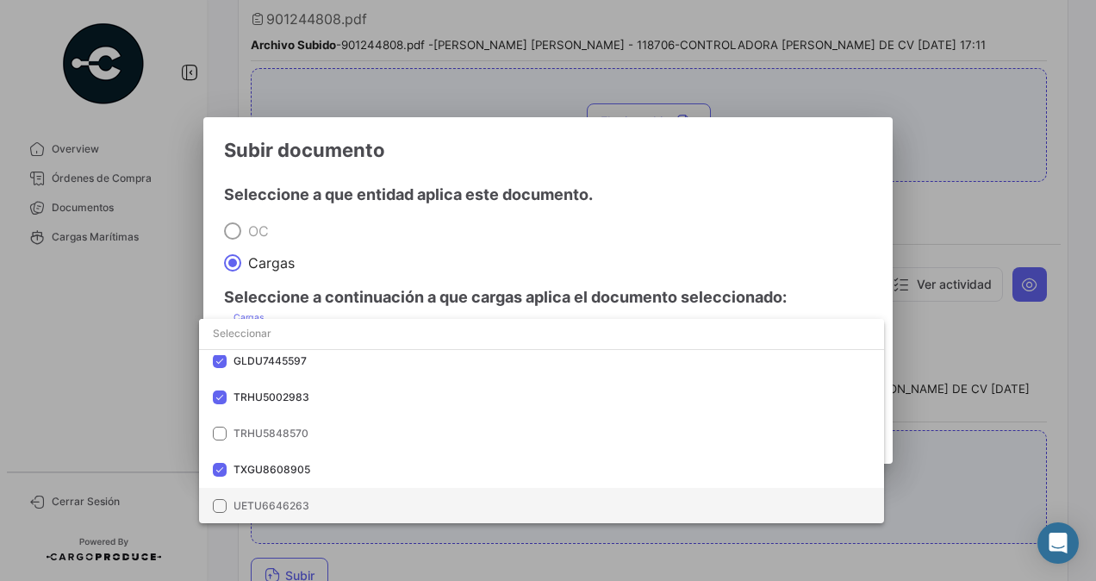
click at [312, 510] on span "UETU6646263" at bounding box center [354, 506] width 241 height 16
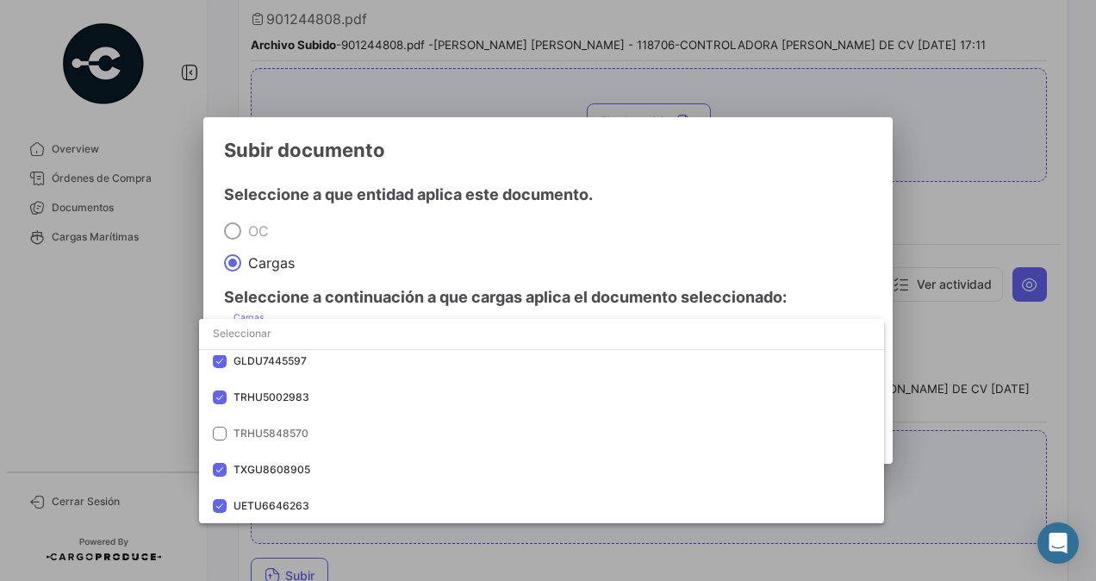
click at [354, 259] on div at bounding box center [548, 290] width 1096 height 581
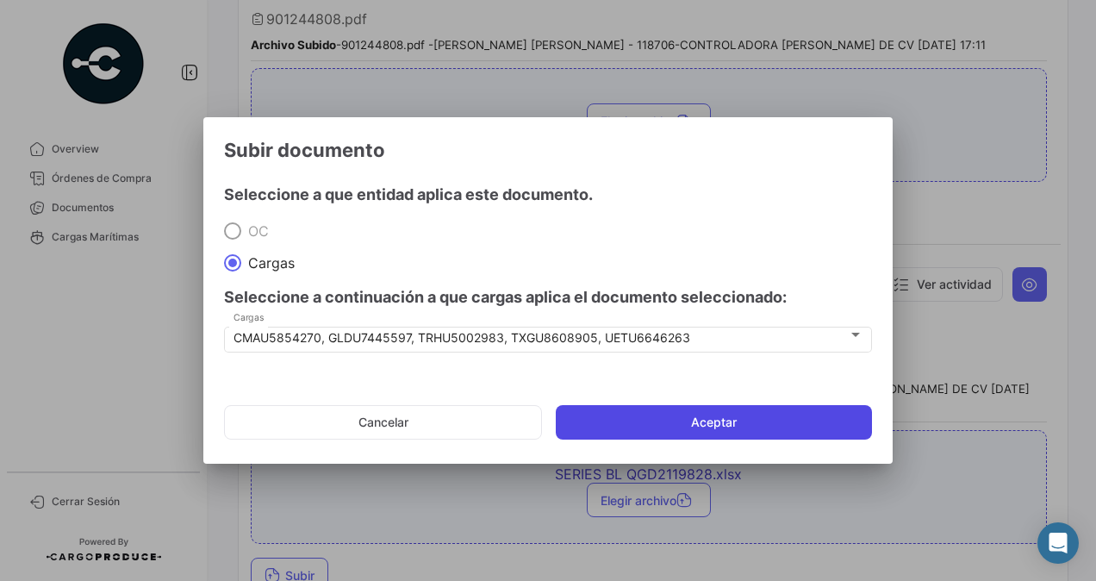
click at [635, 420] on button "Aceptar" at bounding box center [714, 422] width 316 height 34
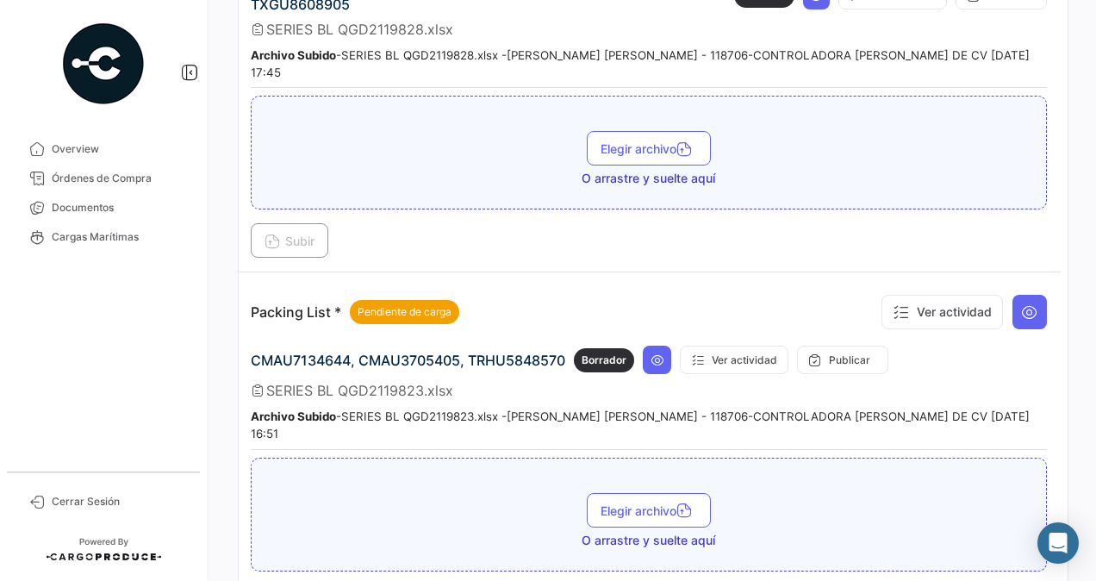
scroll to position [2153, 0]
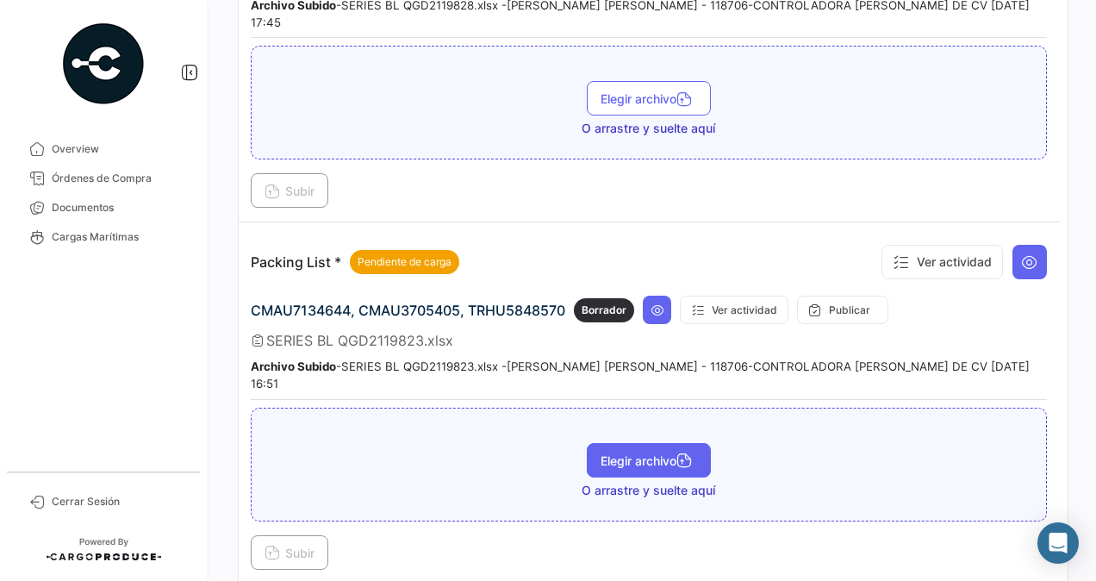
click at [627, 443] on button "Elegir archivo" at bounding box center [649, 460] width 124 height 34
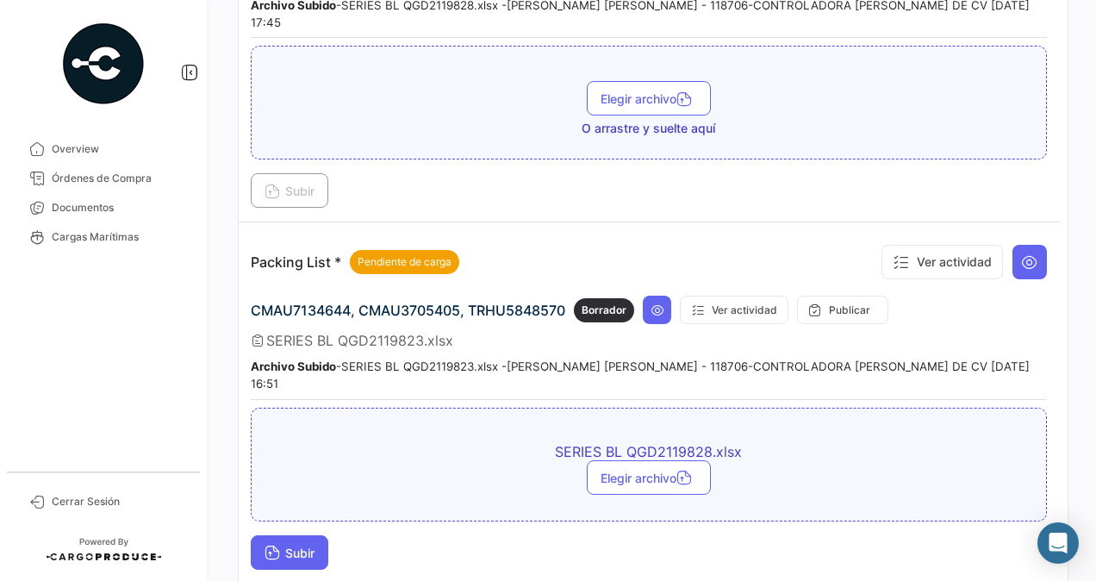
click at [289, 546] on span "Subir" at bounding box center [290, 553] width 50 height 15
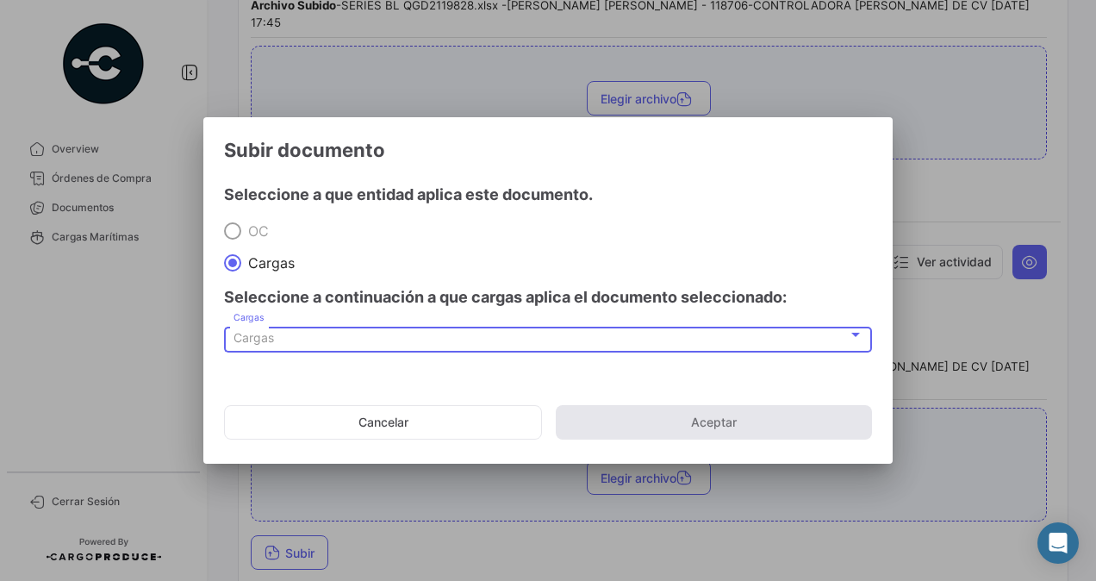
click at [303, 334] on div "Cargas" at bounding box center [541, 338] width 615 height 15
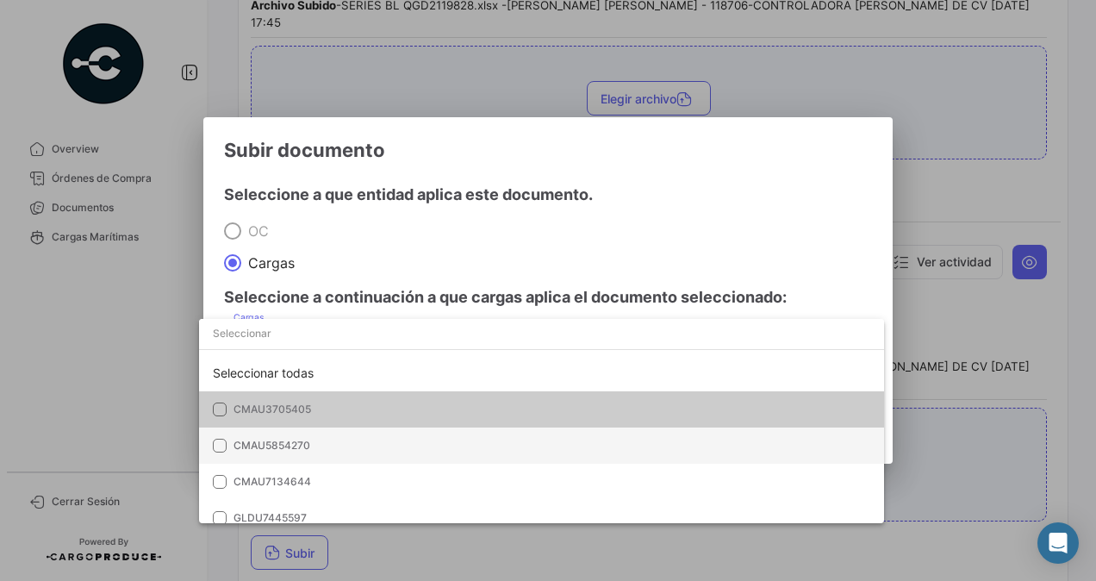
click at [328, 439] on span "CMAU5854270" at bounding box center [354, 446] width 241 height 16
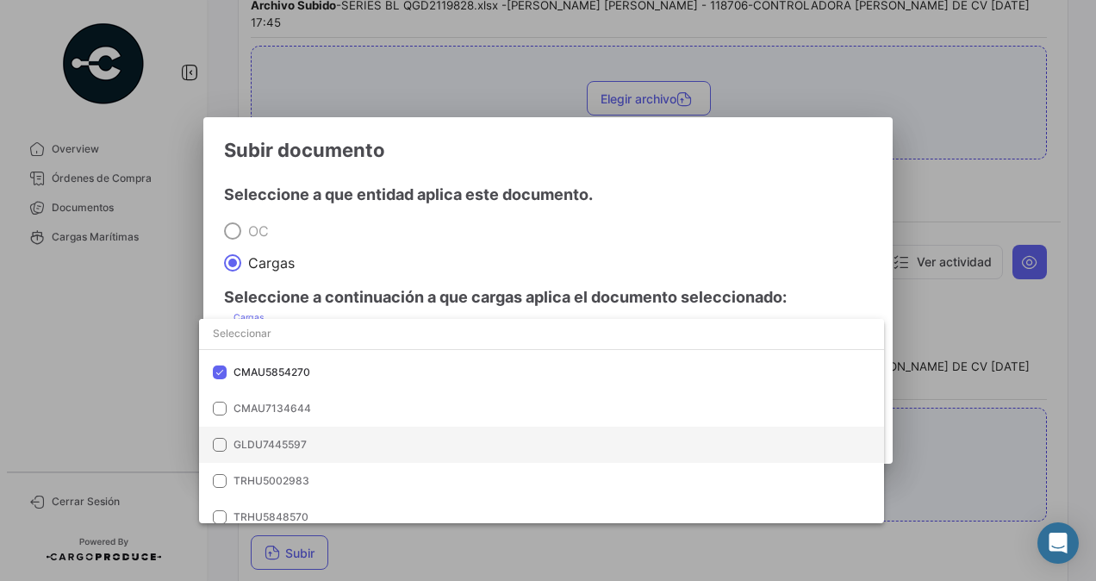
scroll to position [75, 0]
click at [319, 440] on span "GLDU7445597" at bounding box center [354, 443] width 241 height 16
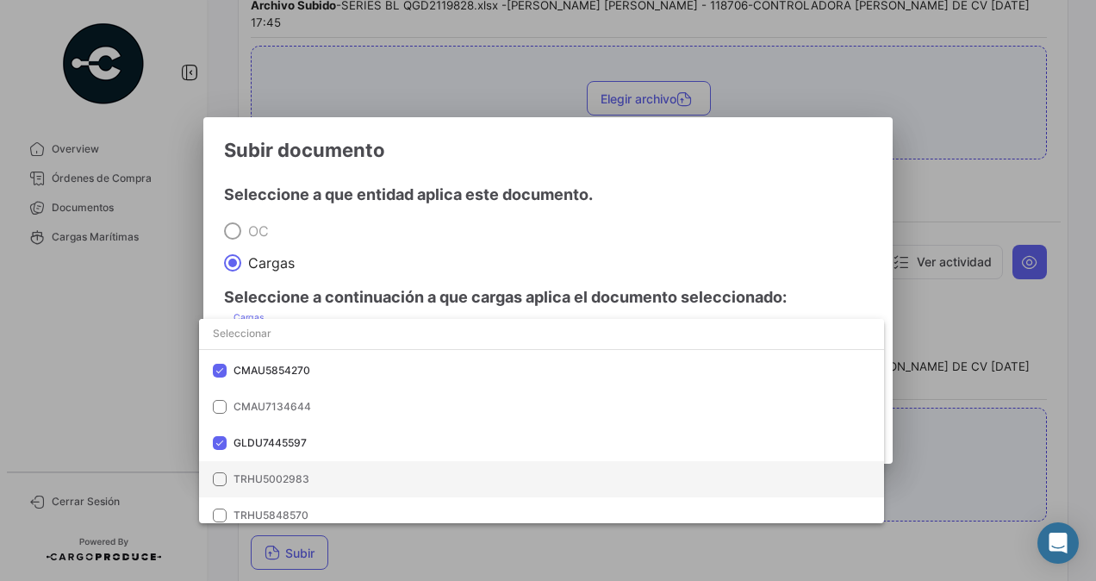
click at [340, 483] on span "TRHU5002983" at bounding box center [354, 479] width 241 height 16
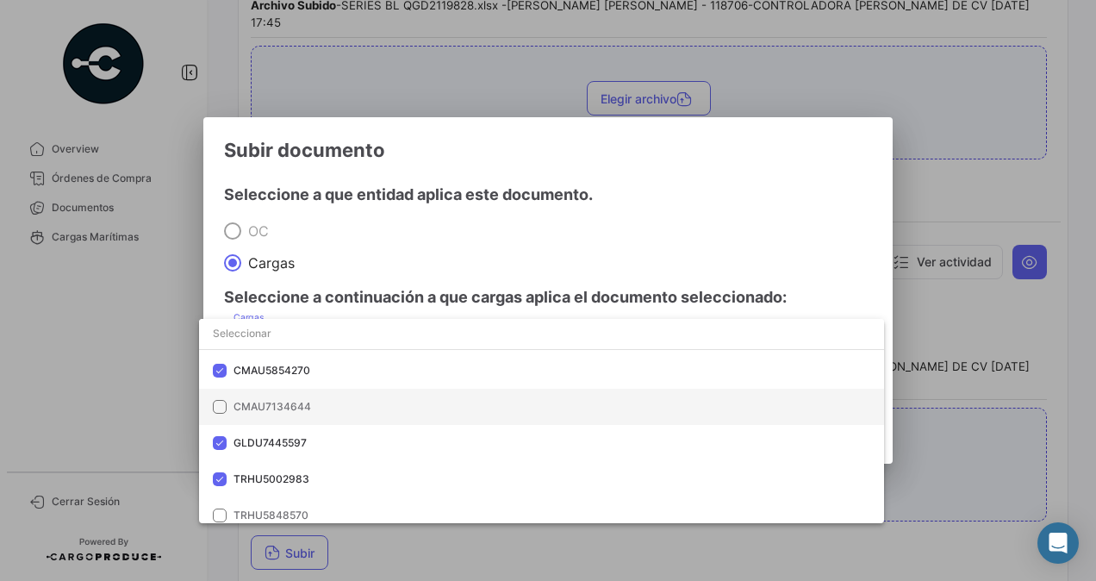
scroll to position [157, 0]
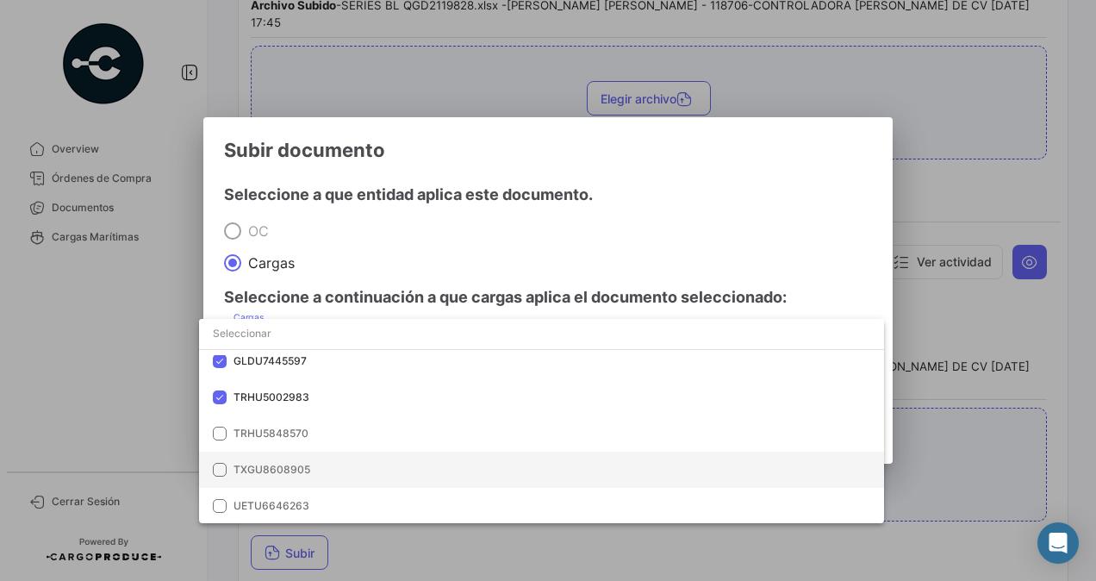
click at [322, 466] on span "TXGU8608905" at bounding box center [354, 470] width 241 height 16
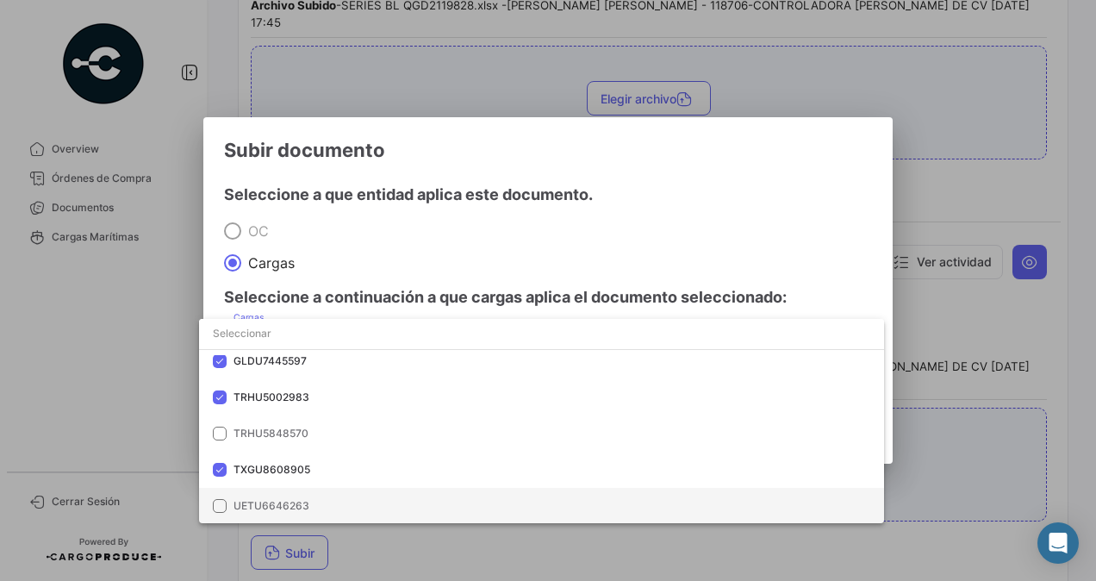
click at [353, 498] on span "UETU6646263" at bounding box center [354, 506] width 241 height 16
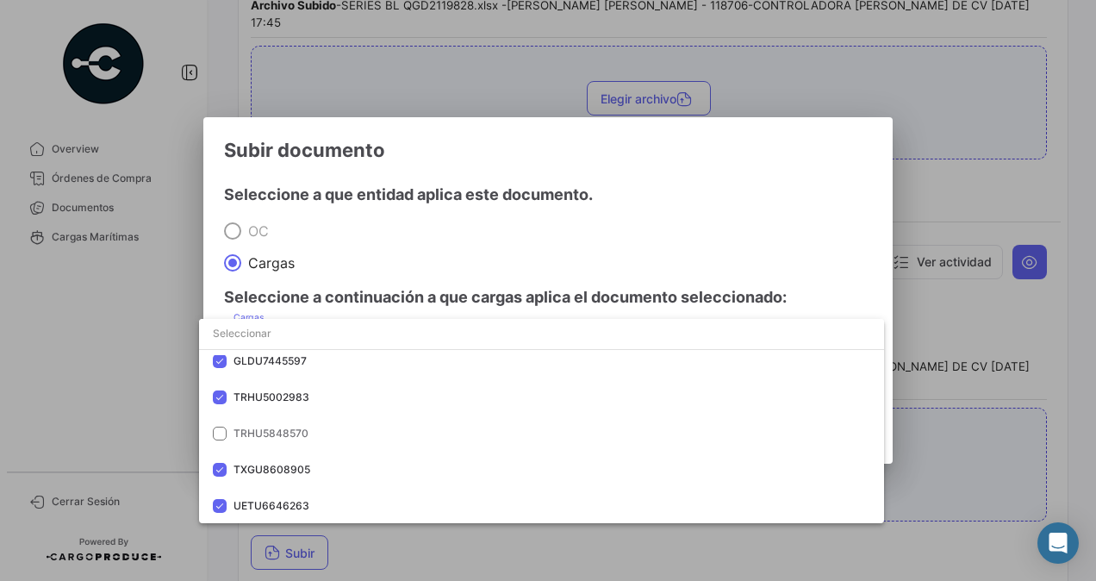
click at [438, 222] on div at bounding box center [548, 290] width 1096 height 581
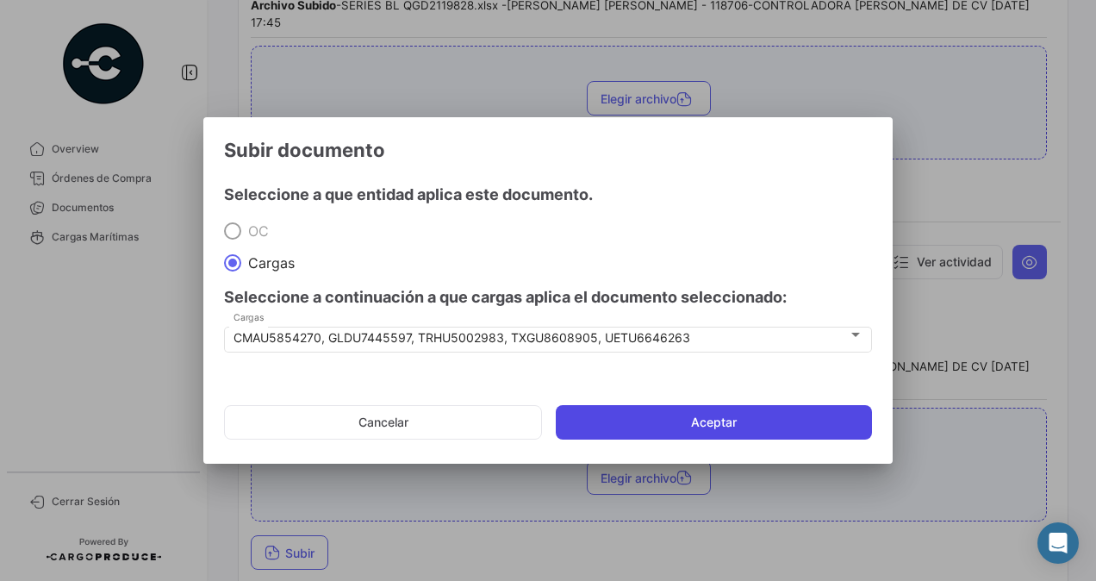
click at [637, 430] on button "Aceptar" at bounding box center [714, 422] width 316 height 34
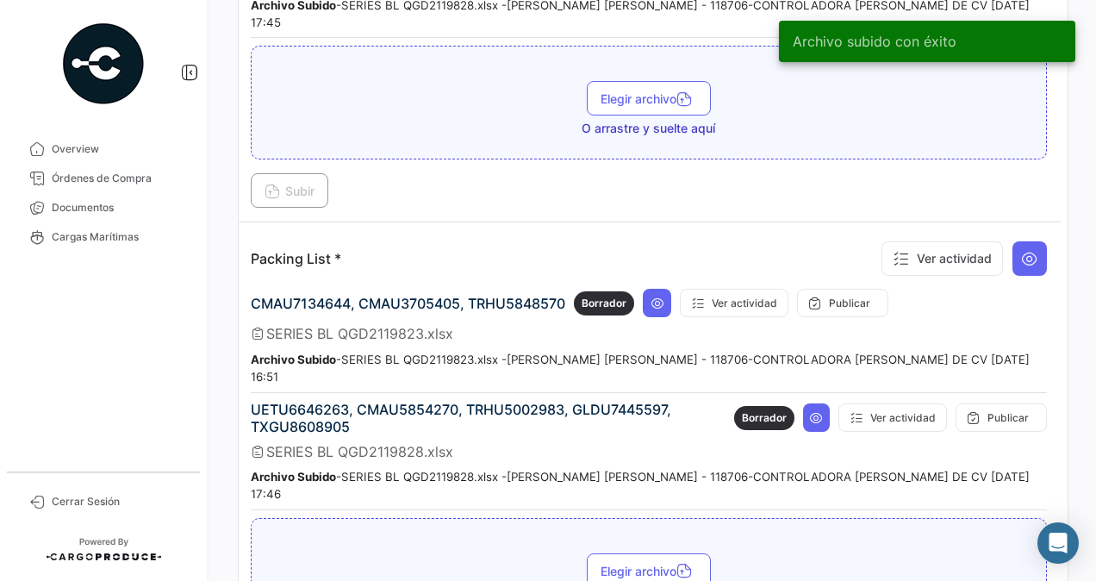
click at [803, 403] on button at bounding box center [816, 417] width 26 height 28
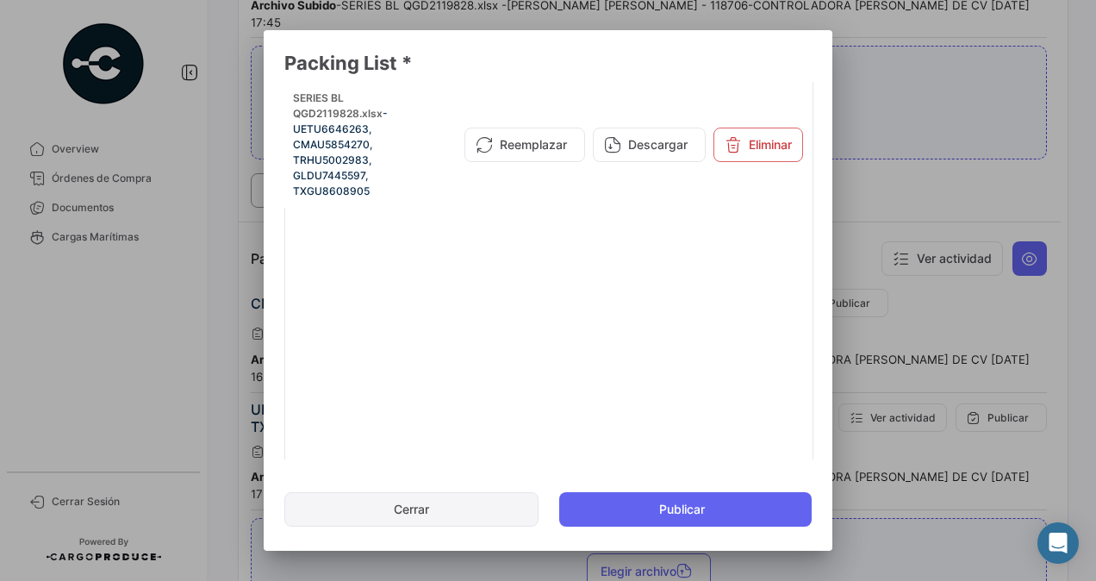
click at [473, 506] on button "Cerrar" at bounding box center [411, 509] width 254 height 34
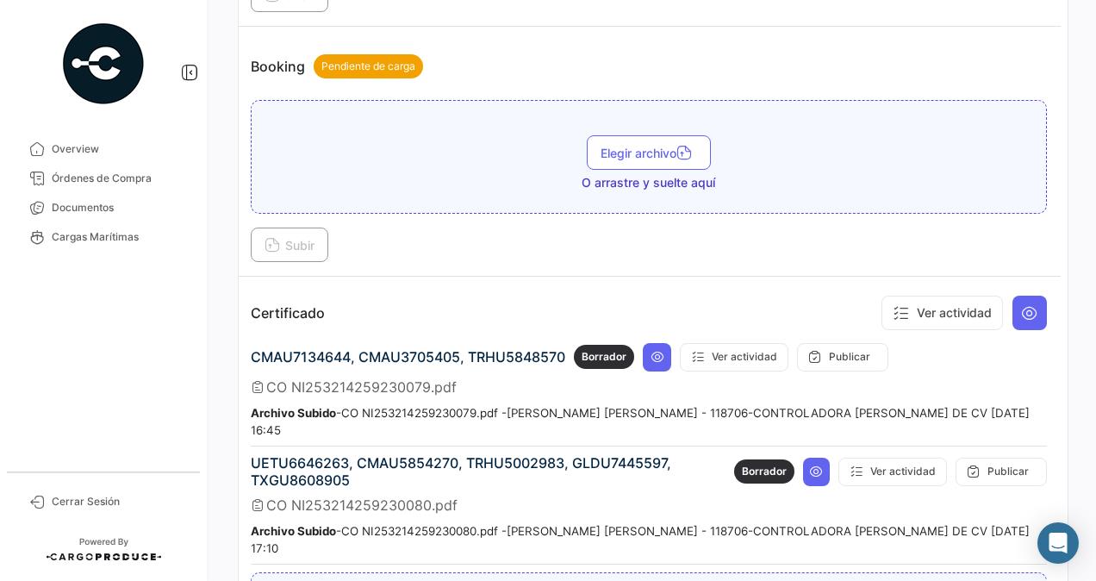
scroll to position [345, 0]
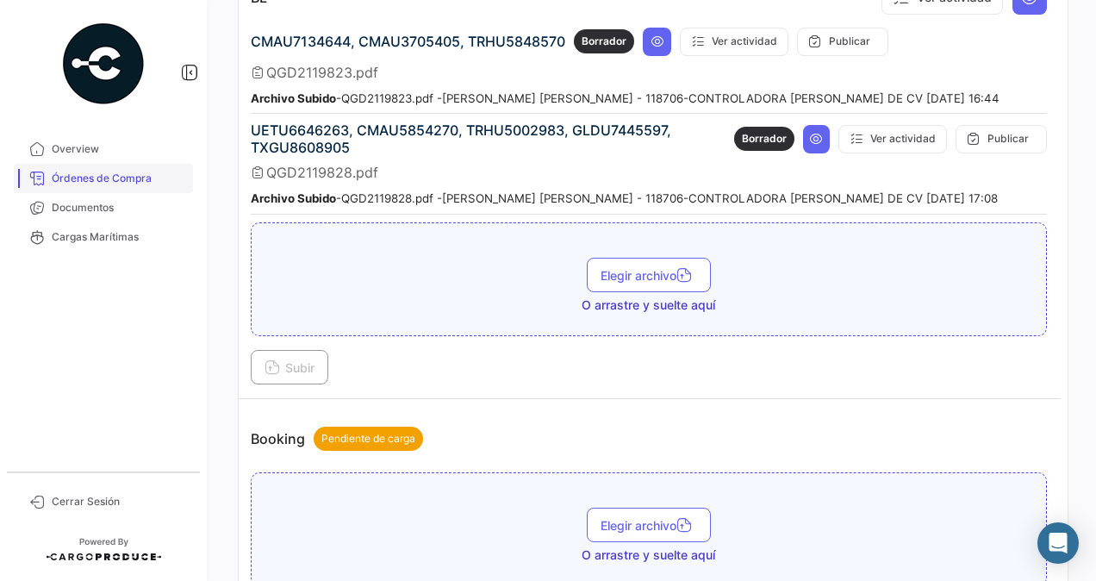
click at [96, 182] on span "Órdenes de Compra" at bounding box center [119, 179] width 134 height 16
